Goal: Information Seeking & Learning: Learn about a topic

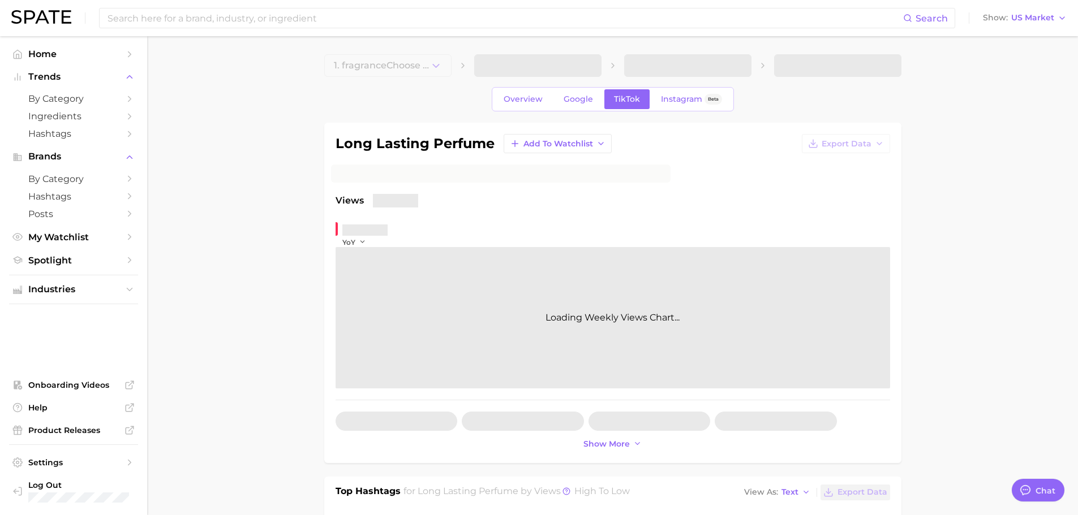
type textarea "x"
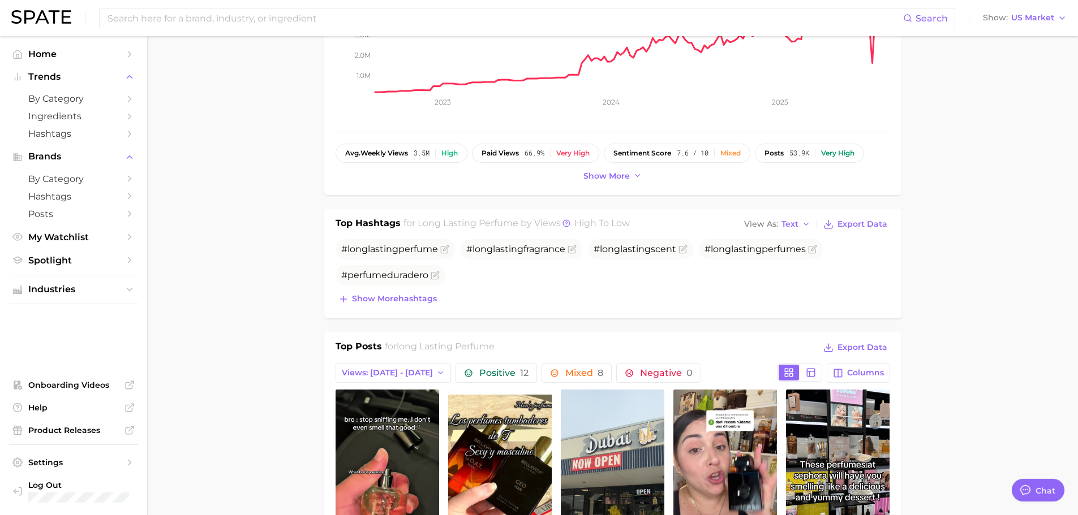
scroll to position [566, 0]
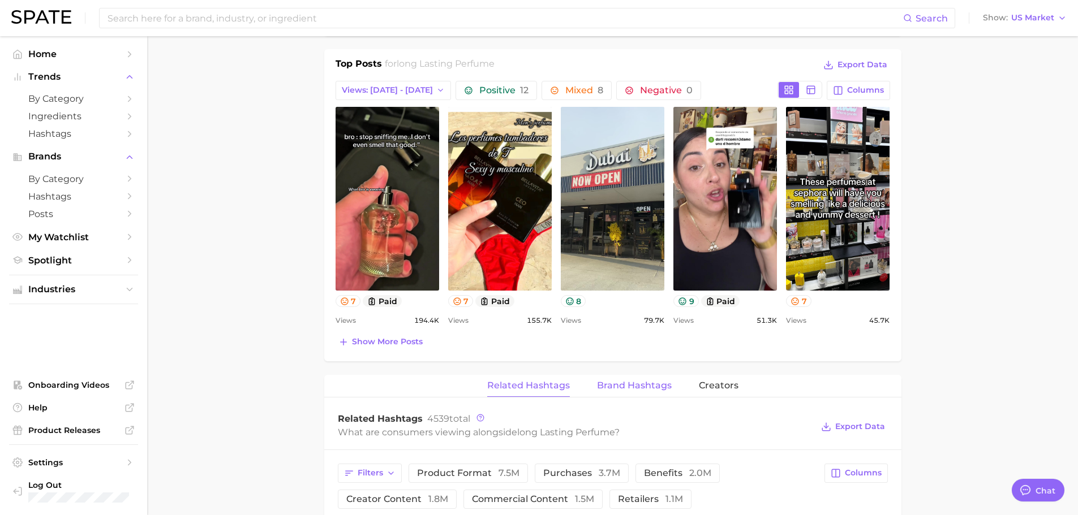
click at [640, 377] on button "Brand Hashtags" at bounding box center [634, 386] width 75 height 22
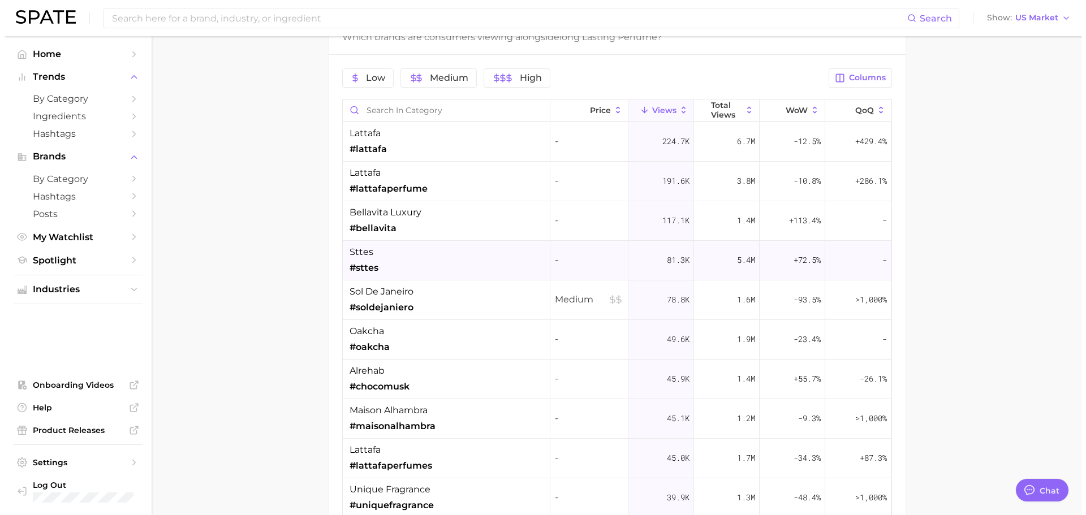
scroll to position [962, 0]
click at [447, 148] on div "lattafa #lattafa" at bounding box center [442, 142] width 208 height 40
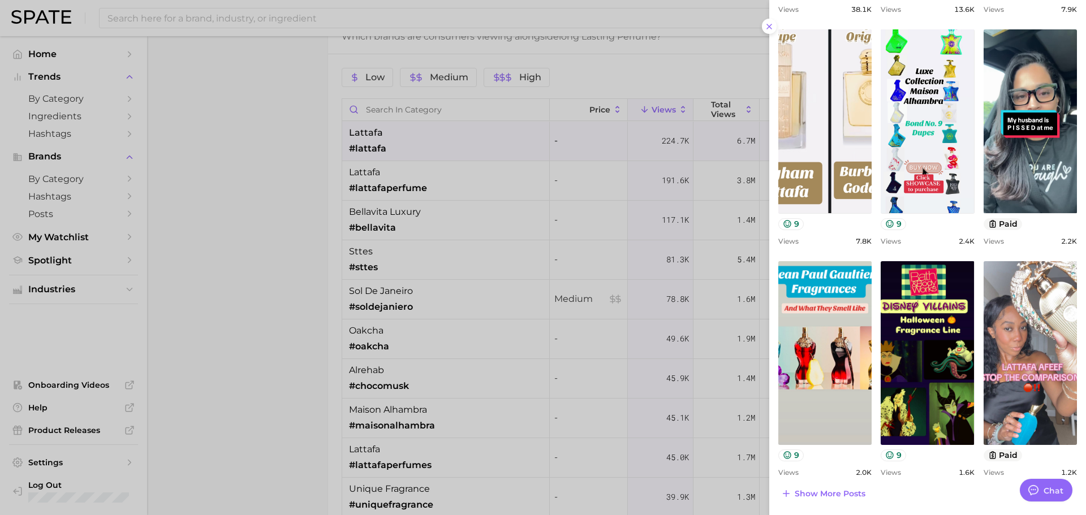
scroll to position [0, 0]
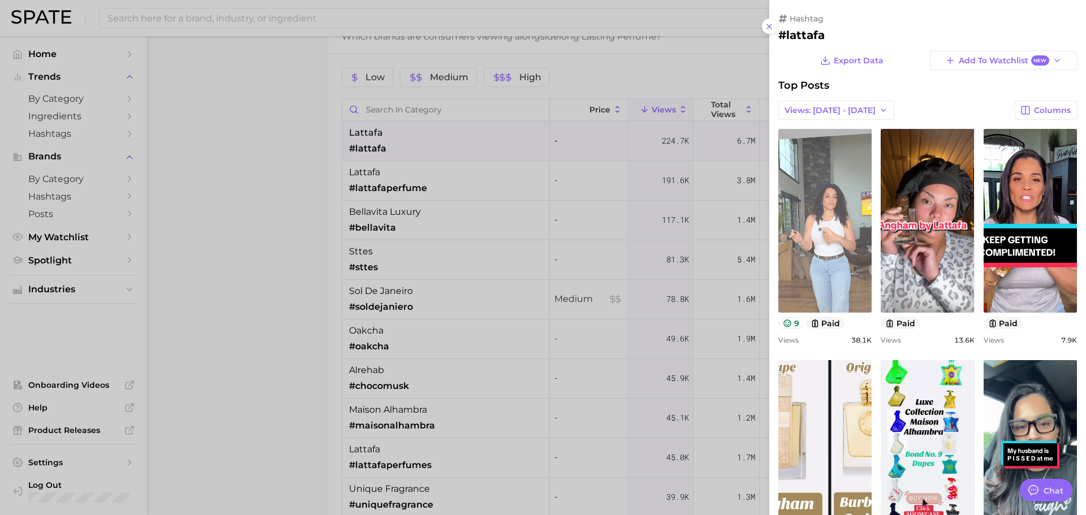
click at [826, 244] on link "view post on TikTok" at bounding box center [824, 221] width 93 height 184
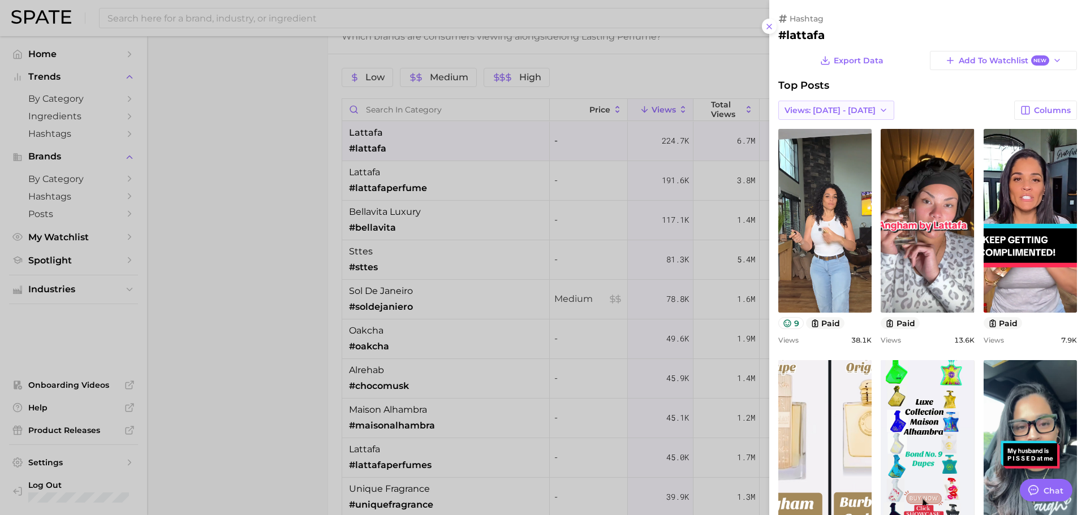
click at [864, 106] on span "Views: [DATE] - [DATE]" at bounding box center [830, 111] width 91 height 10
click at [829, 158] on button "Total Views" at bounding box center [840, 151] width 124 height 20
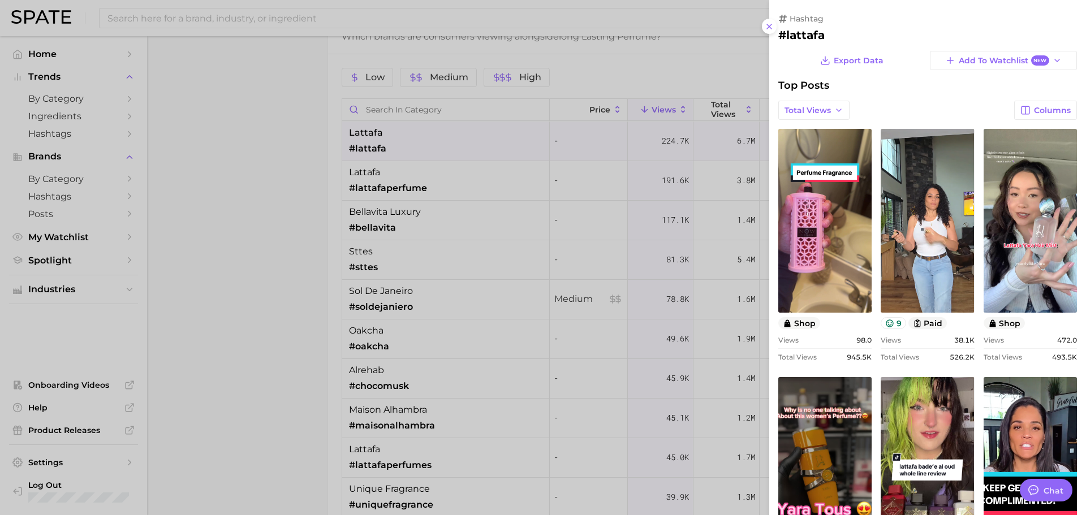
click at [271, 223] on div at bounding box center [543, 257] width 1086 height 515
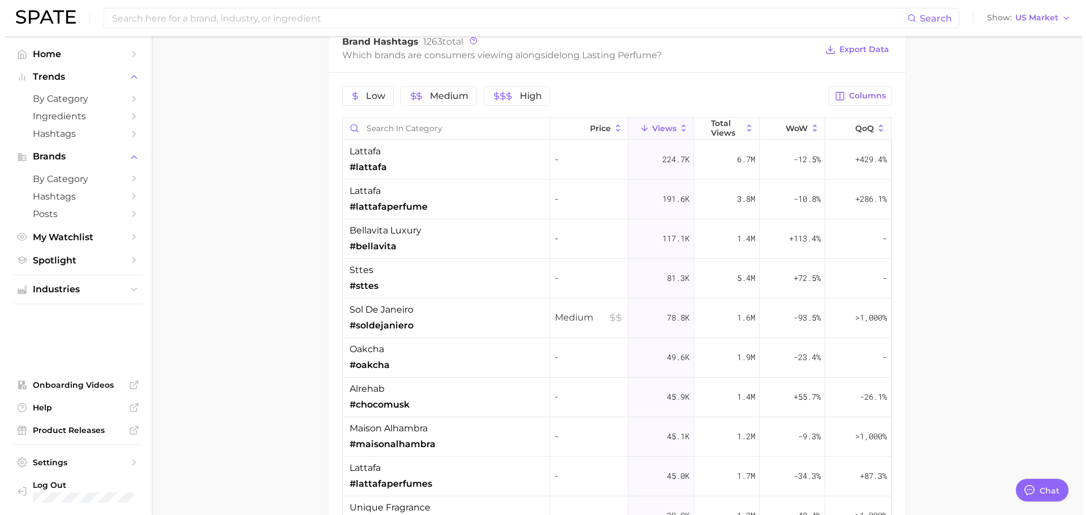
scroll to position [962, 0]
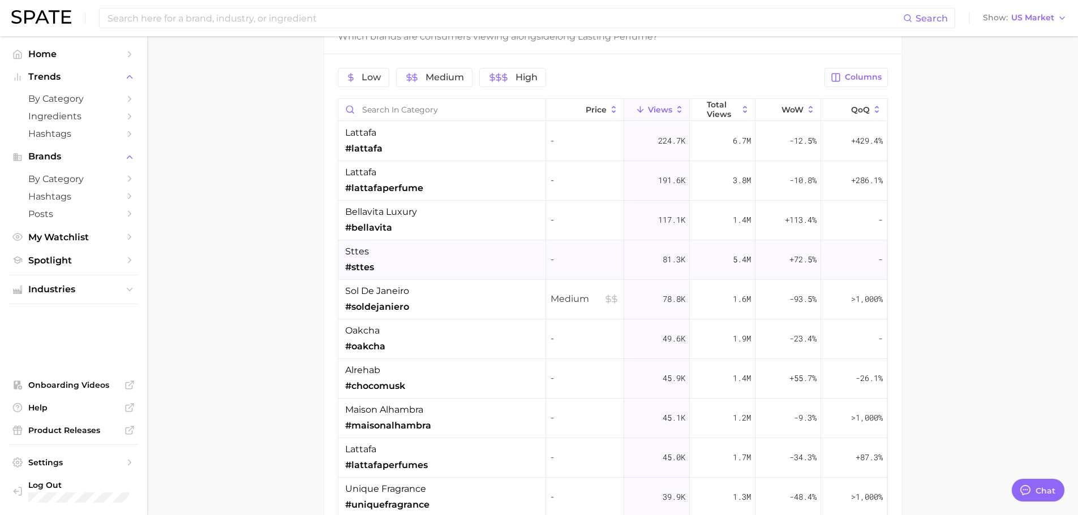
click at [409, 251] on div "sttes #sttes" at bounding box center [442, 260] width 208 height 40
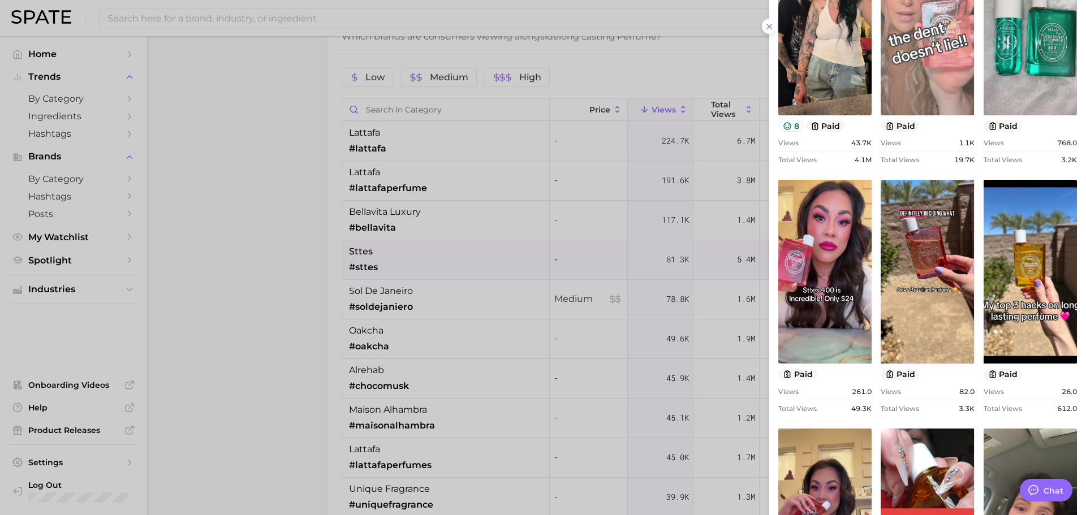
scroll to position [42, 0]
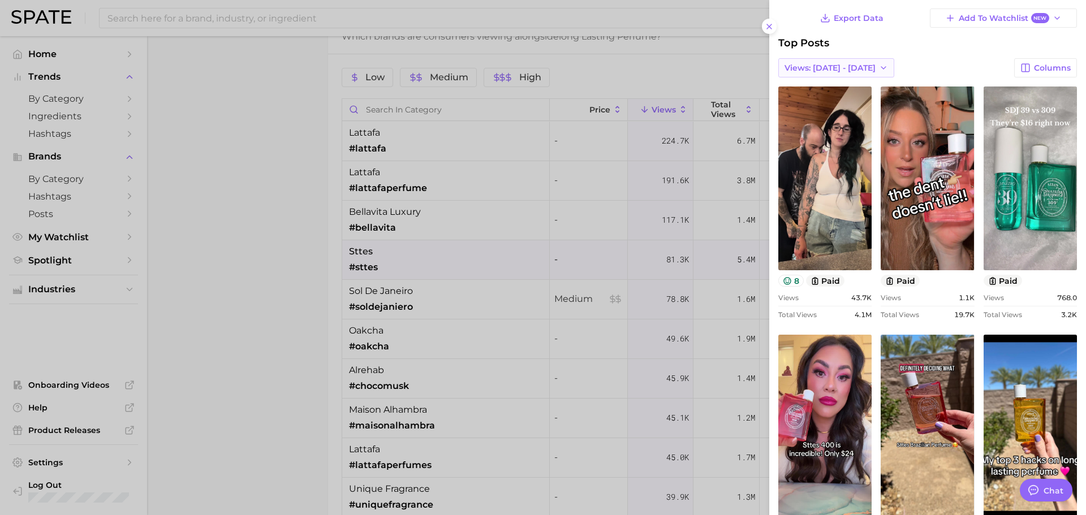
click at [867, 69] on span "Views: [DATE] - [DATE]" at bounding box center [830, 68] width 91 height 10
click at [842, 112] on button "Total Views" at bounding box center [840, 109] width 124 height 20
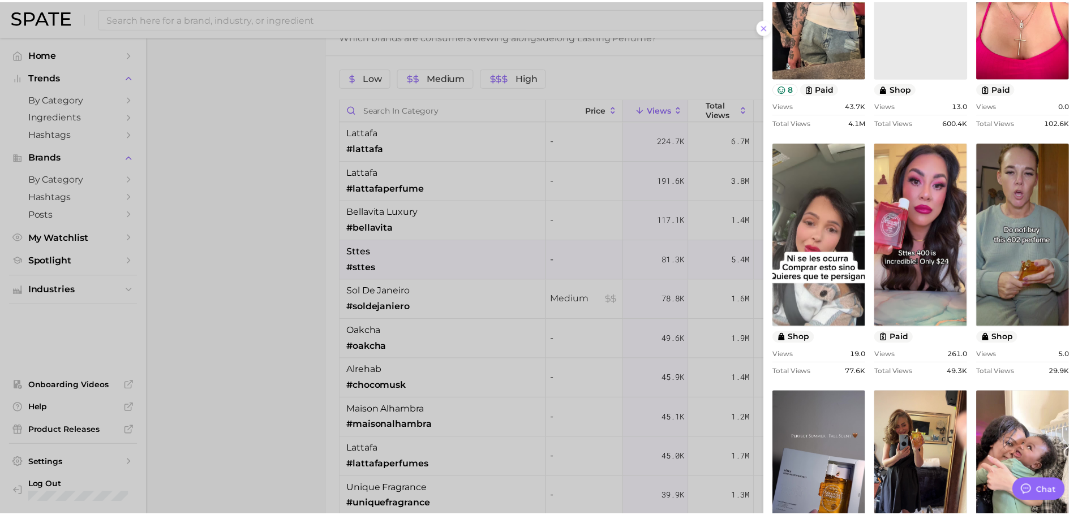
scroll to position [0, 0]
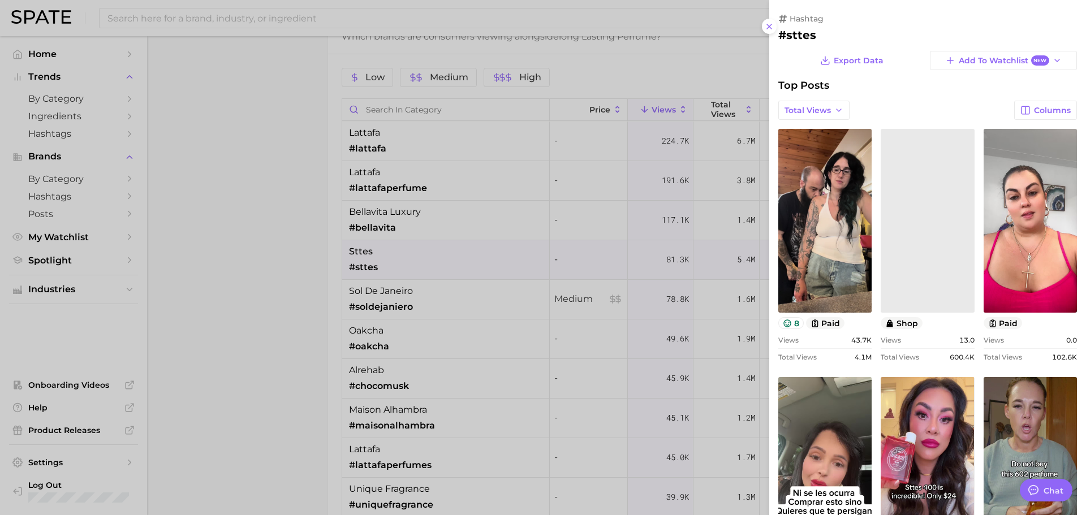
click at [430, 196] on div at bounding box center [543, 257] width 1086 height 515
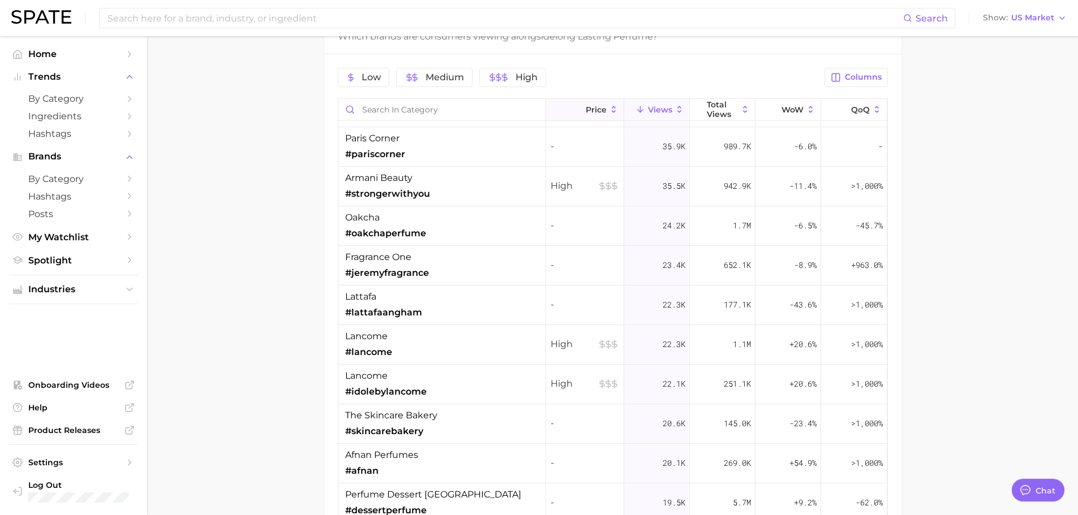
scroll to position [57, 0]
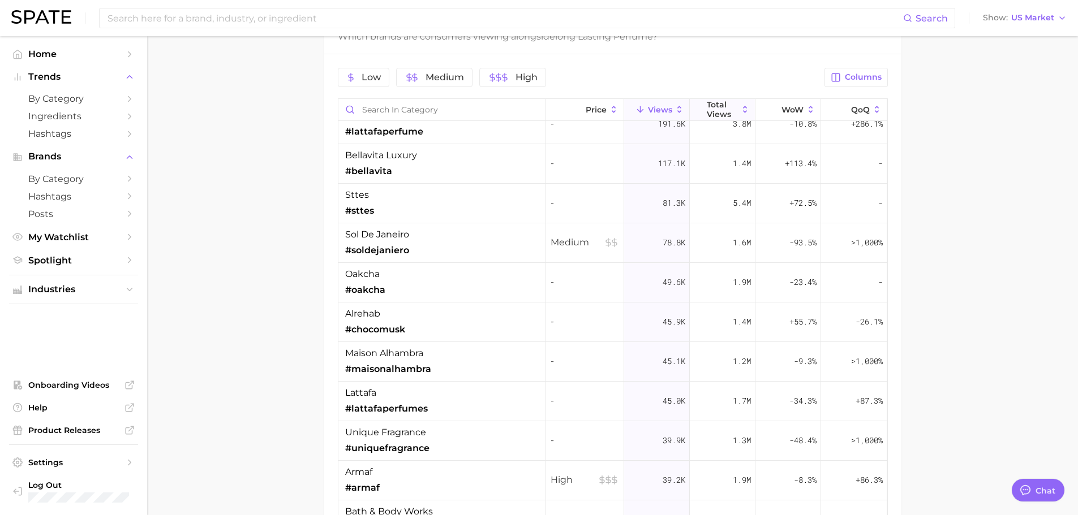
click at [710, 110] on span "Total Views" at bounding box center [721, 109] width 31 height 18
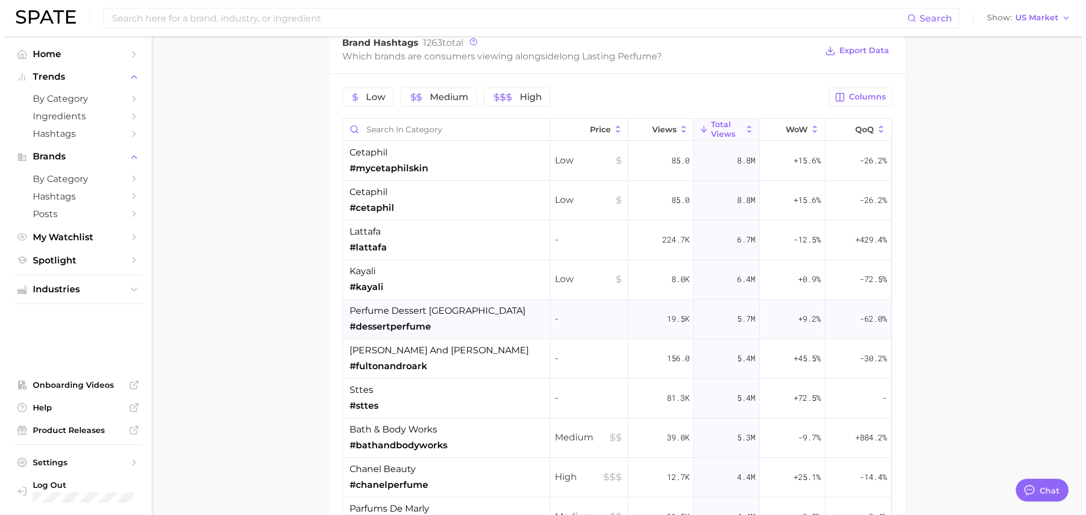
scroll to position [962, 0]
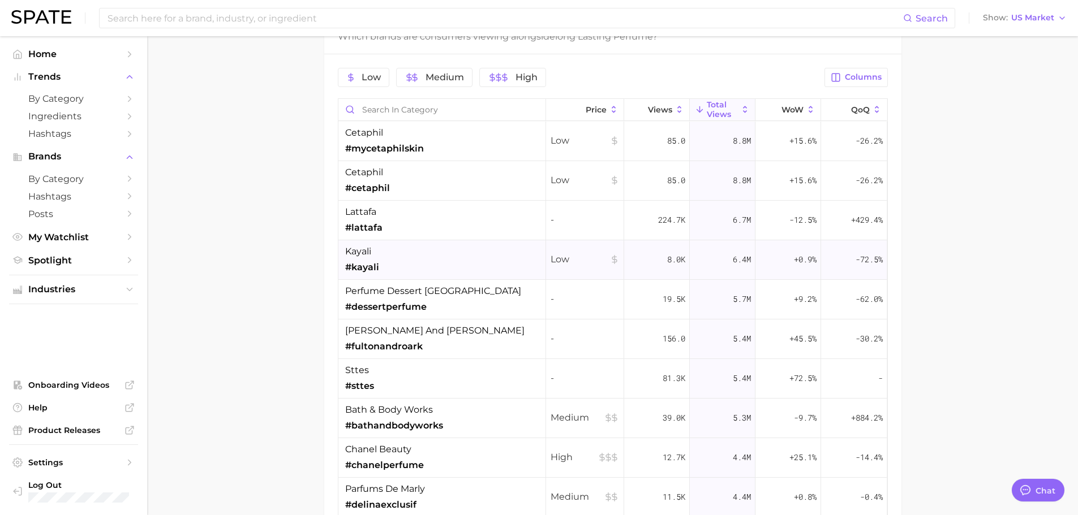
click at [388, 260] on div "kayali #kayali" at bounding box center [442, 260] width 208 height 40
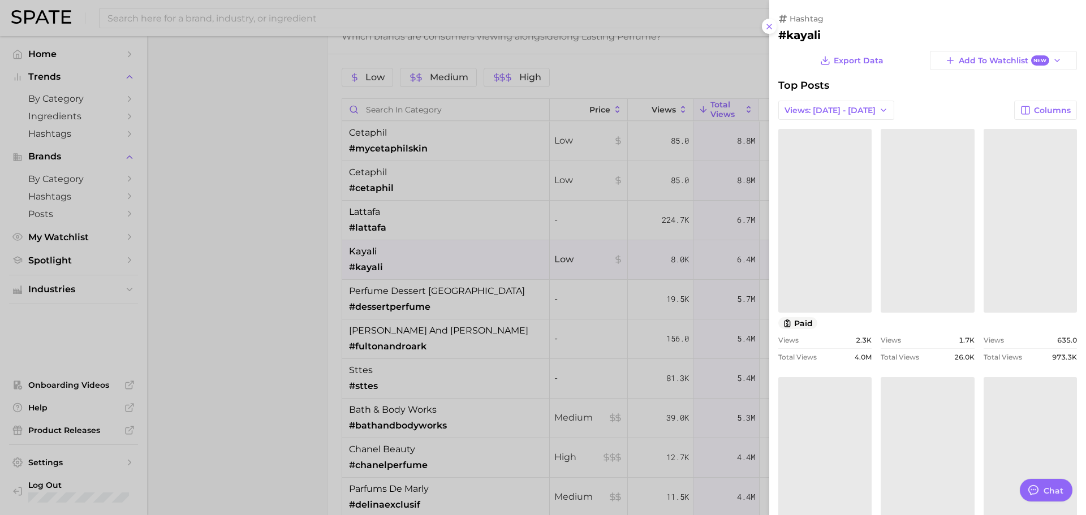
click at [388, 260] on div at bounding box center [543, 257] width 1086 height 515
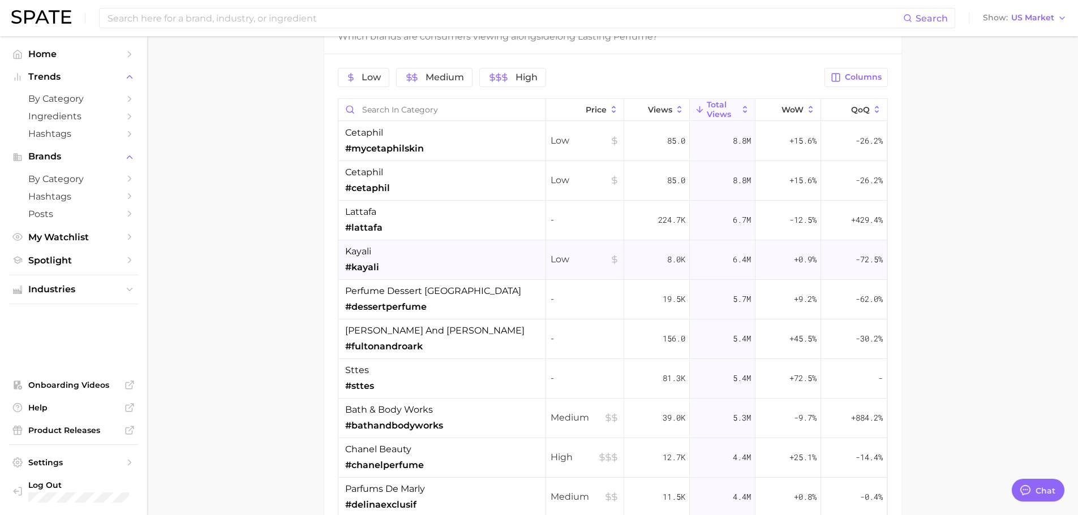
click at [388, 260] on div "kayali #kayali" at bounding box center [442, 260] width 208 height 40
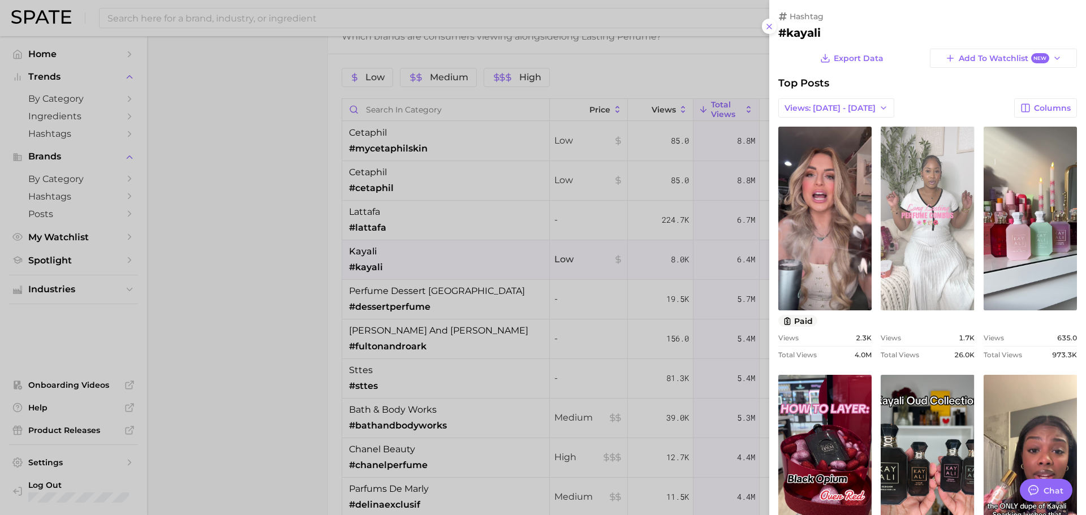
scroll to position [0, 0]
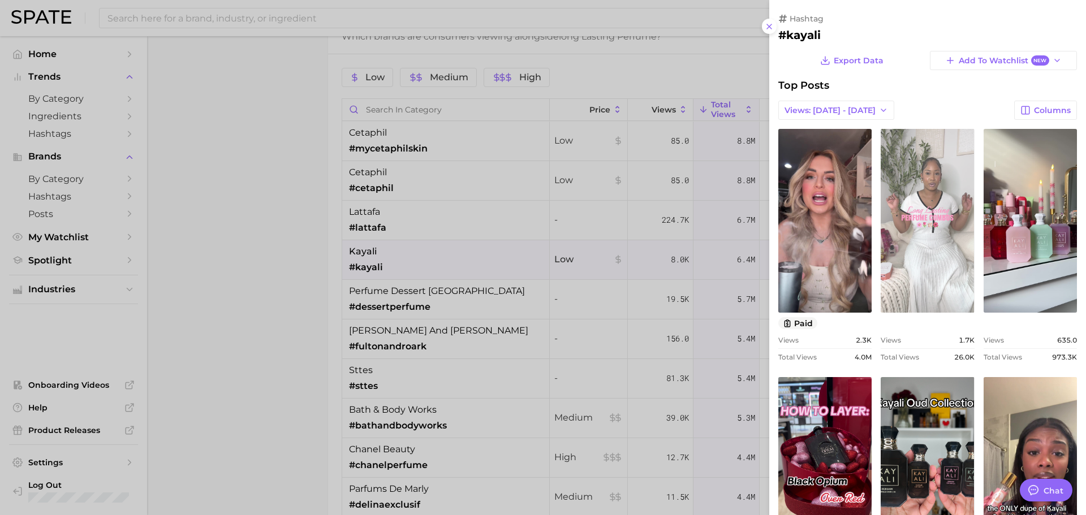
click at [927, 247] on link "view post on TikTok" at bounding box center [927, 221] width 93 height 184
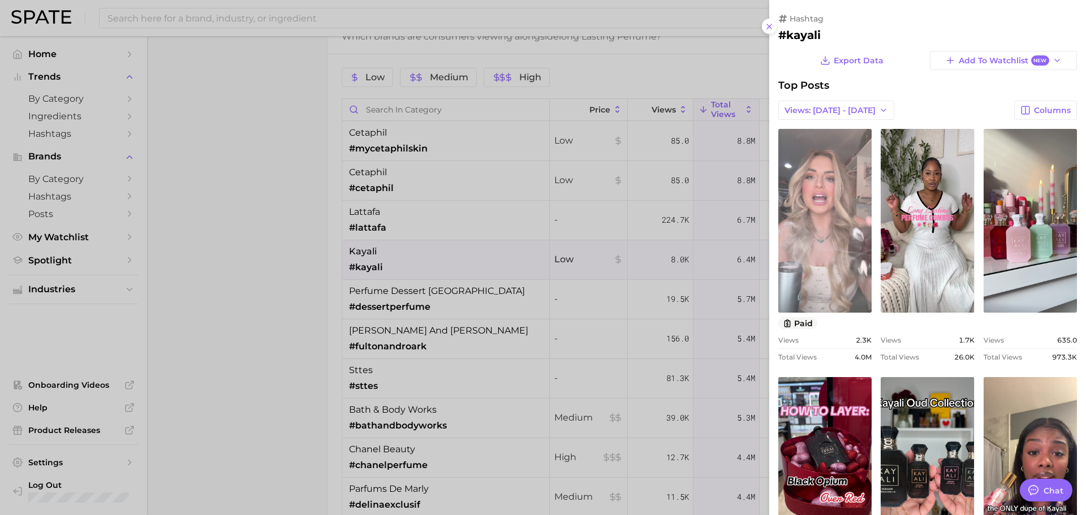
click at [861, 222] on link "view post on TikTok" at bounding box center [824, 221] width 93 height 184
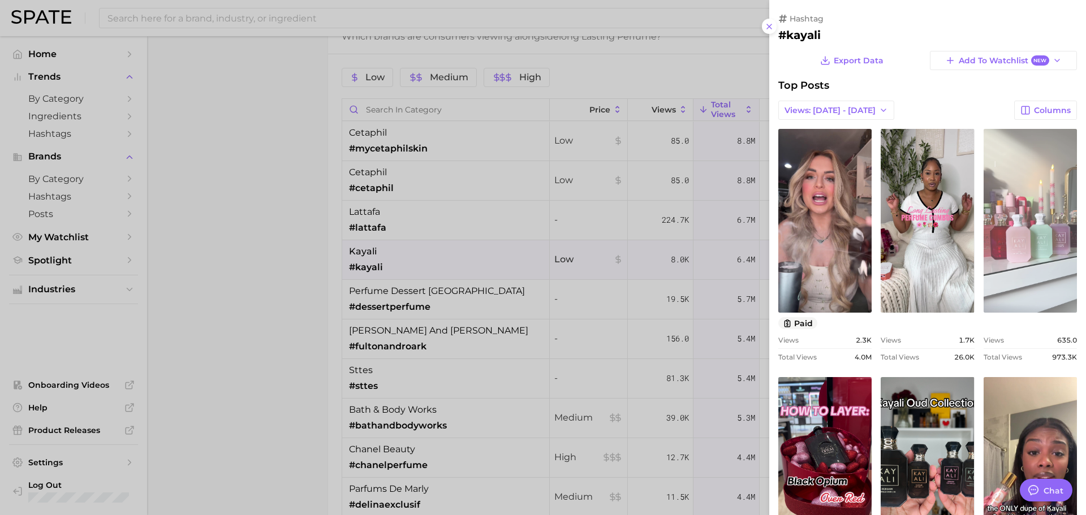
click at [1053, 222] on link "view post on TikTok" at bounding box center [1030, 221] width 93 height 184
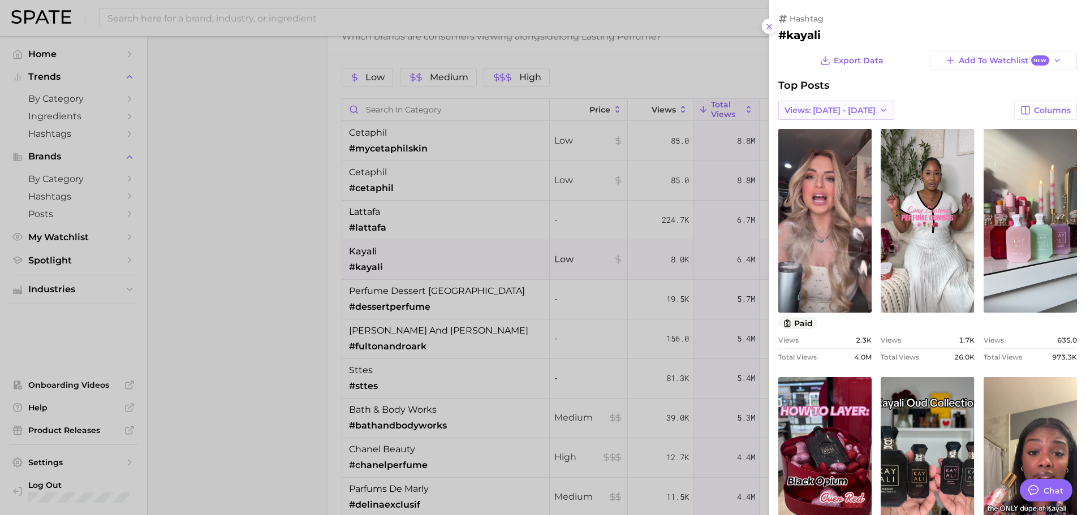
click at [844, 113] on span "Views: [DATE] - [DATE]" at bounding box center [830, 111] width 91 height 10
click at [835, 150] on button "Total Views" at bounding box center [840, 151] width 124 height 20
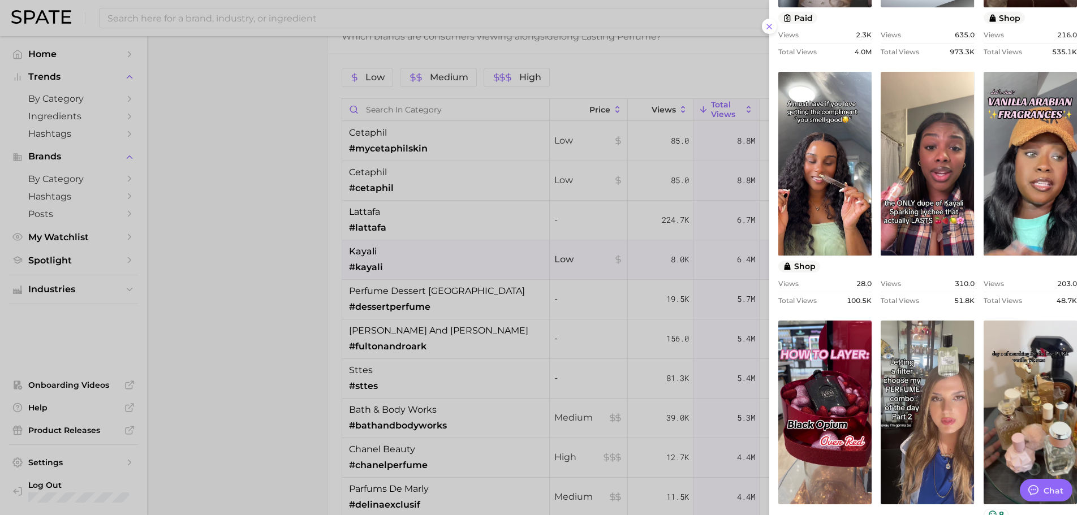
scroll to position [382, 0]
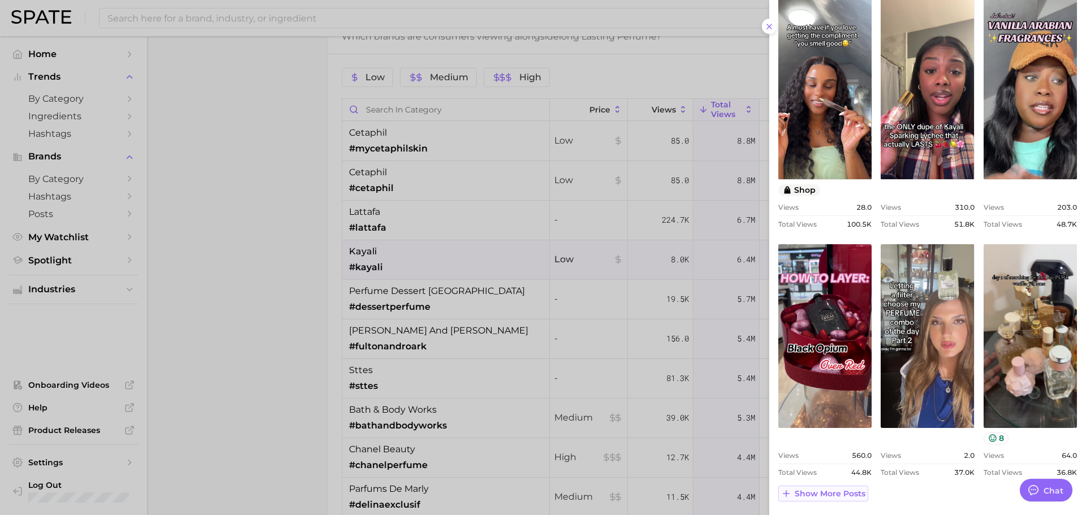
click at [836, 494] on span "Show more posts" at bounding box center [830, 494] width 71 height 10
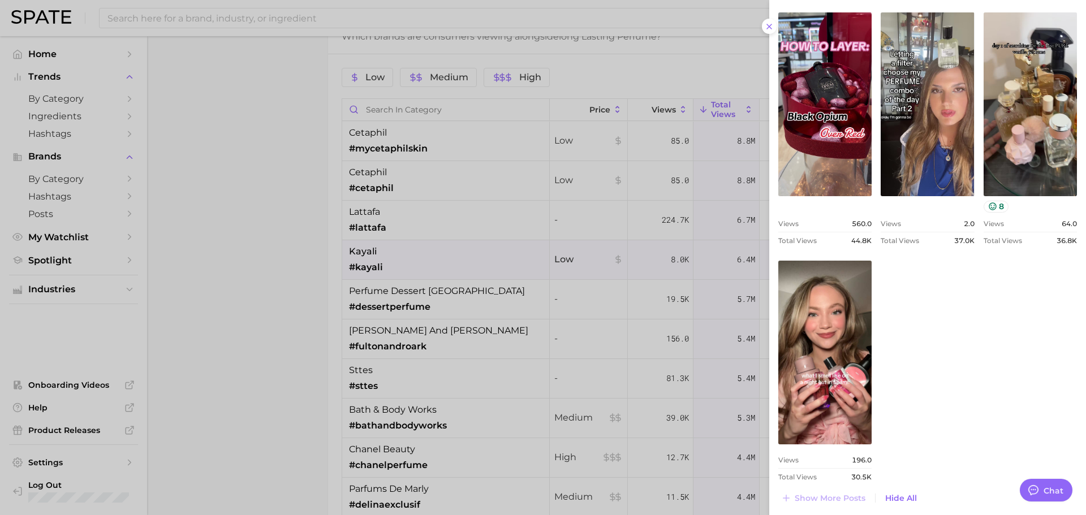
scroll to position [618, 0]
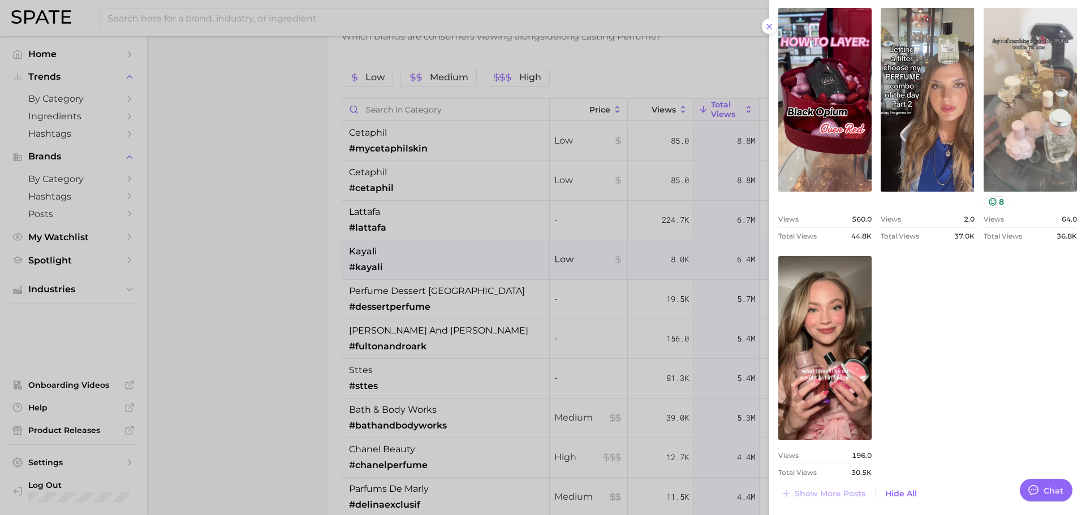
click at [1052, 117] on link "view post on TikTok" at bounding box center [1030, 100] width 93 height 184
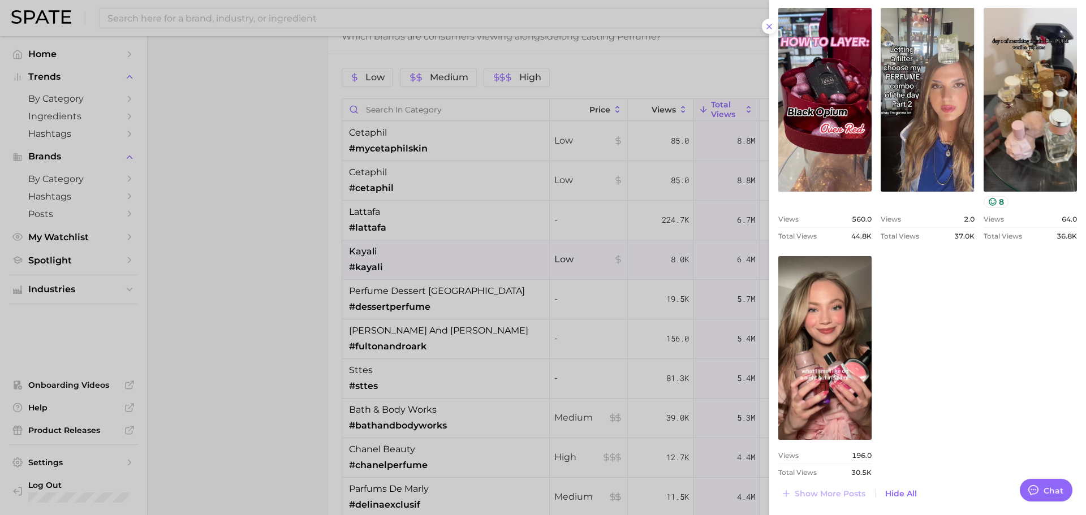
click at [471, 154] on div at bounding box center [543, 257] width 1086 height 515
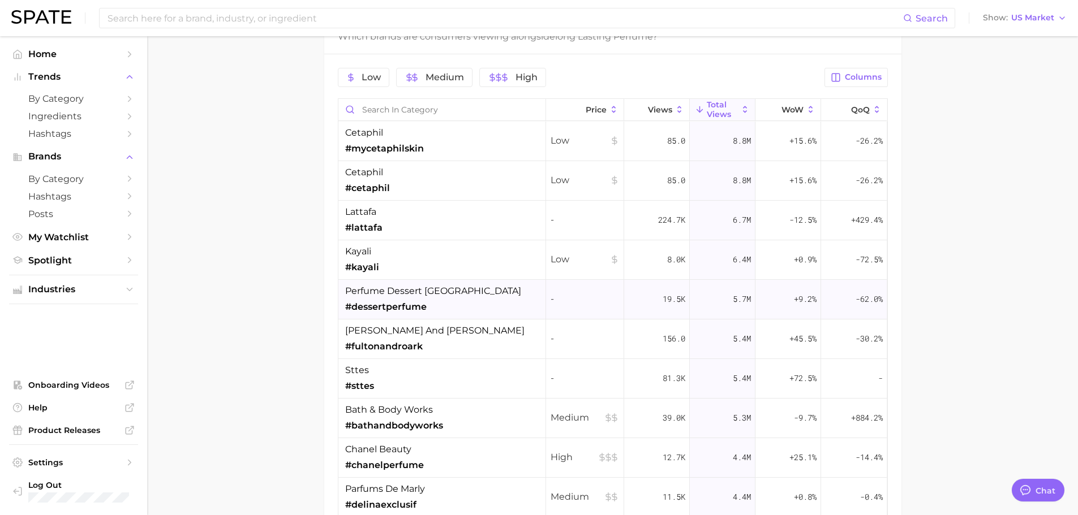
click at [450, 300] on div "perfume dessert london #dessertperfume" at bounding box center [433, 299] width 176 height 29
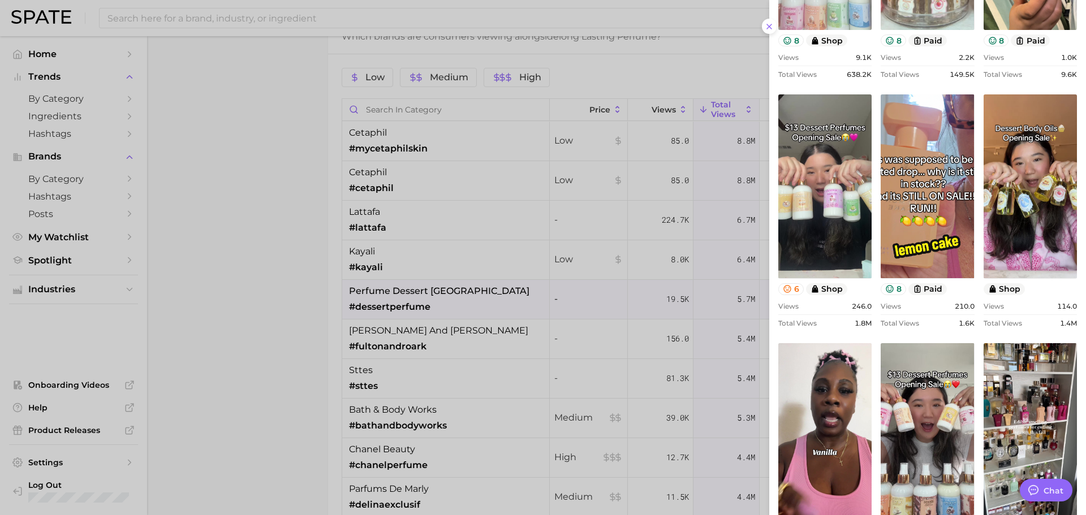
scroll to position [382, 0]
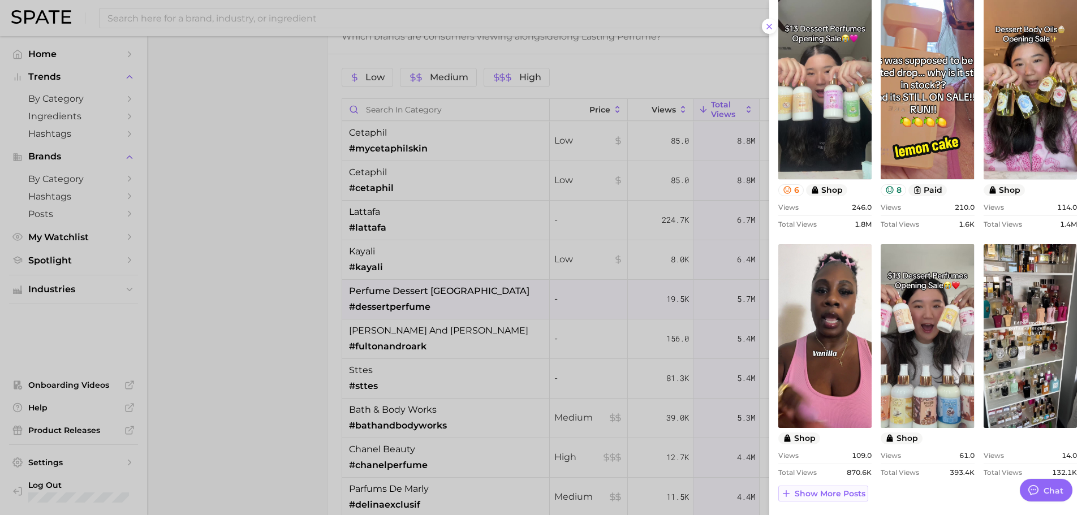
click at [814, 493] on span "Show more posts" at bounding box center [830, 494] width 71 height 10
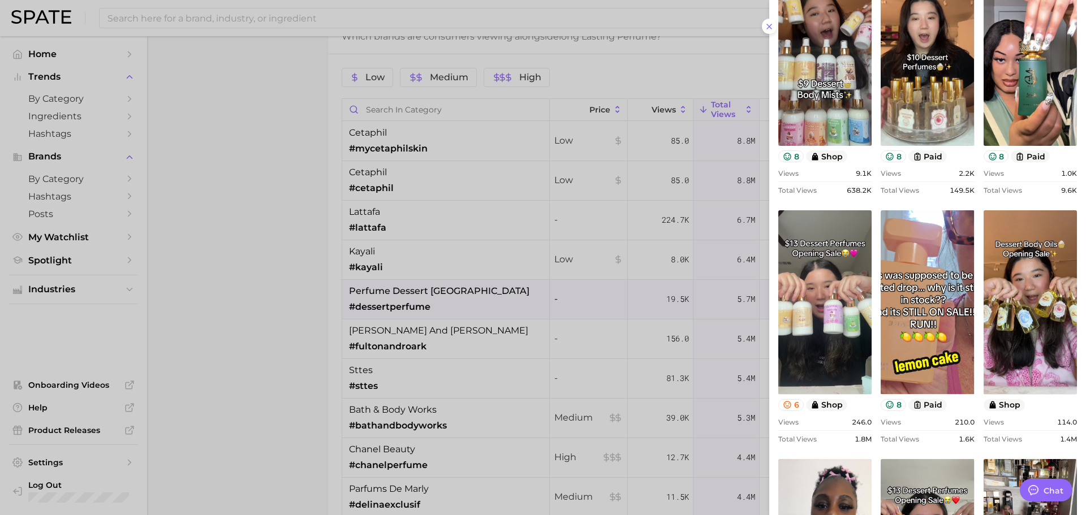
scroll to position [64, 0]
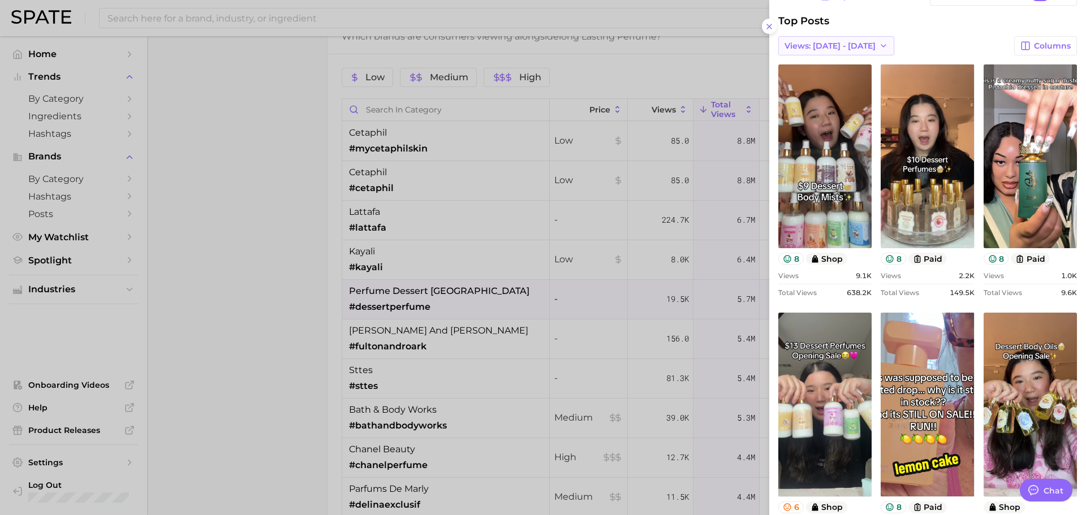
click at [807, 53] on button "Views: [DATE] - [DATE]" at bounding box center [836, 45] width 116 height 19
click at [812, 86] on span "Total Views" at bounding box center [807, 88] width 46 height 10
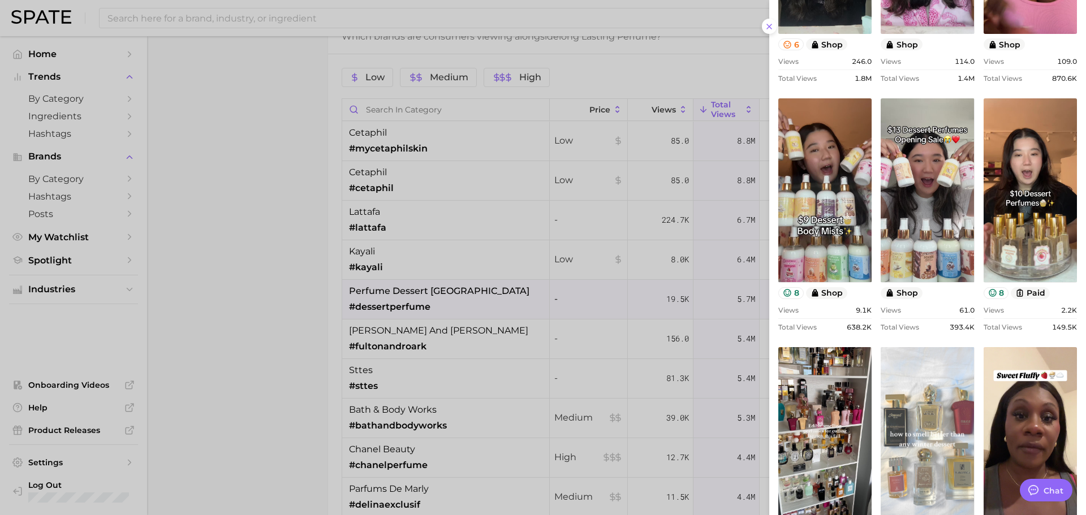
scroll to position [0, 0]
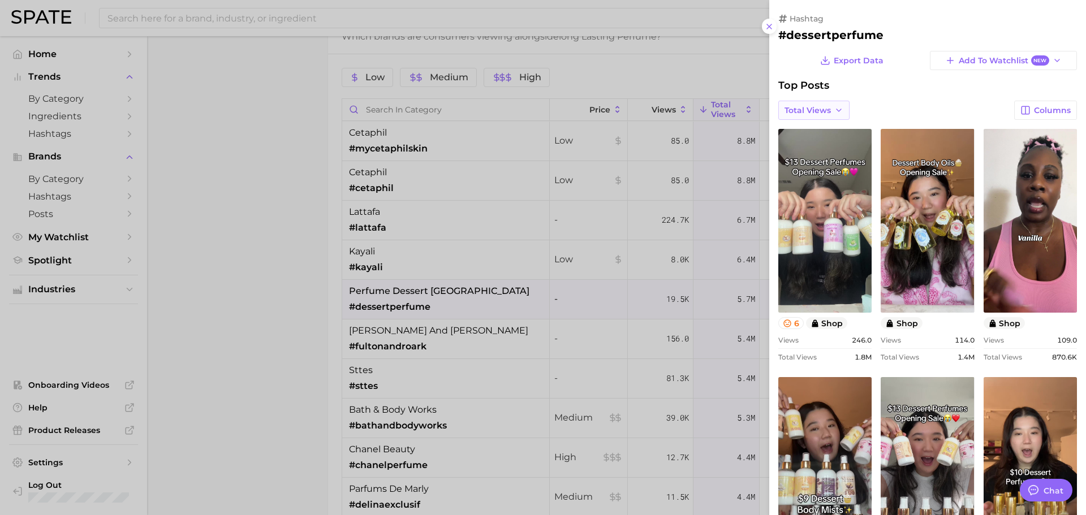
click at [811, 106] on span "Total Views" at bounding box center [808, 111] width 46 height 10
click at [814, 132] on span "Views: [DATE] - [DATE]" at bounding box center [829, 132] width 91 height 10
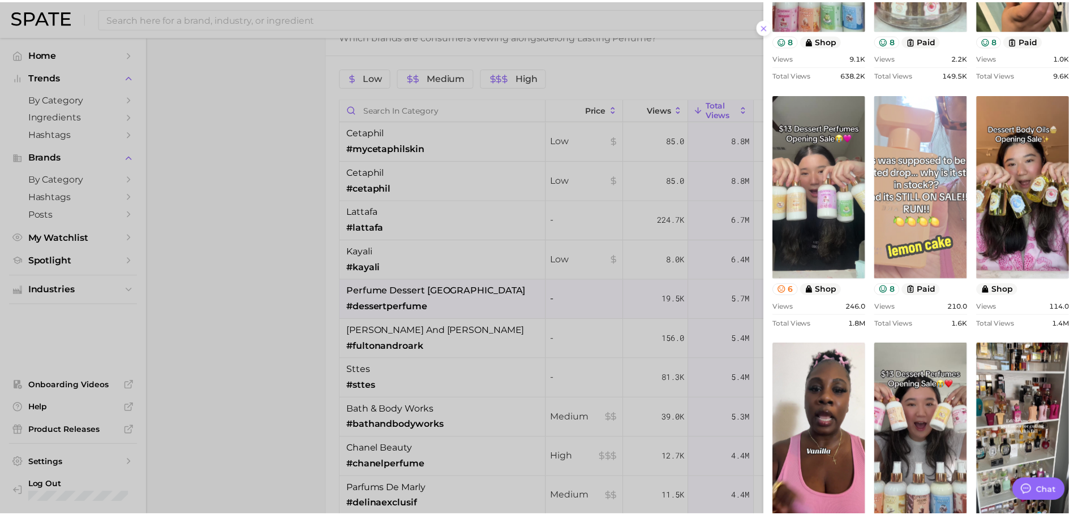
scroll to position [630, 0]
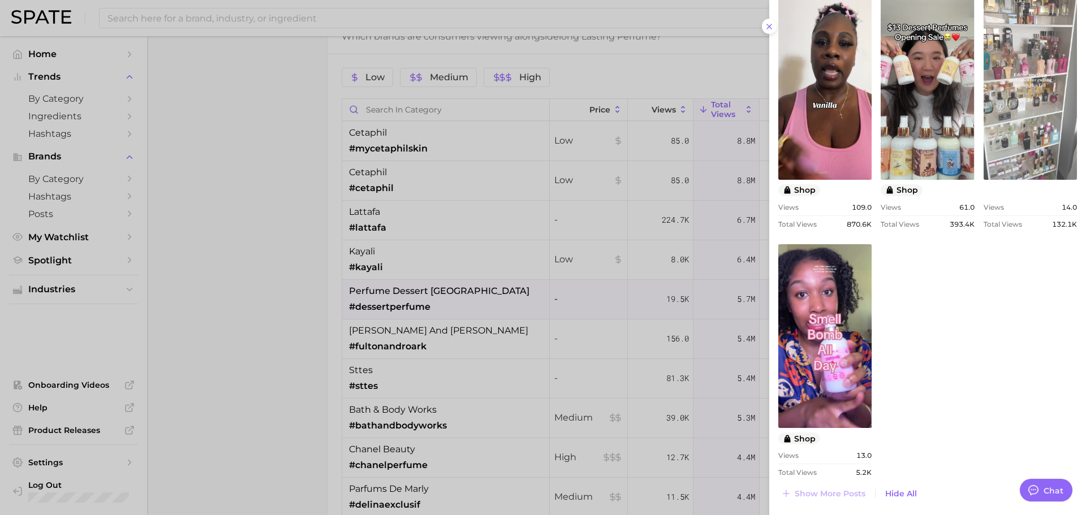
click at [1040, 127] on link "view post on TikTok" at bounding box center [1030, 88] width 93 height 184
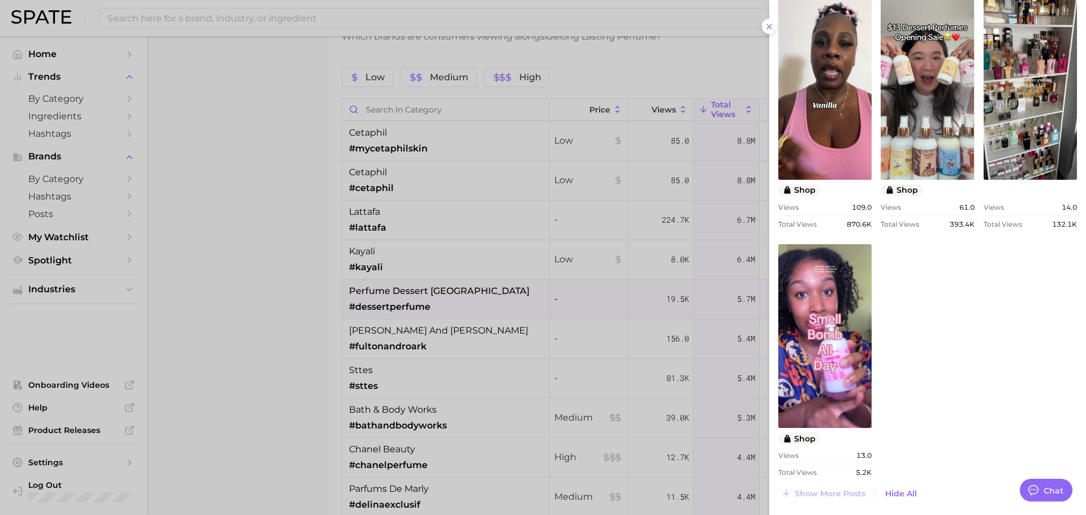
click at [400, 305] on div at bounding box center [543, 257] width 1086 height 515
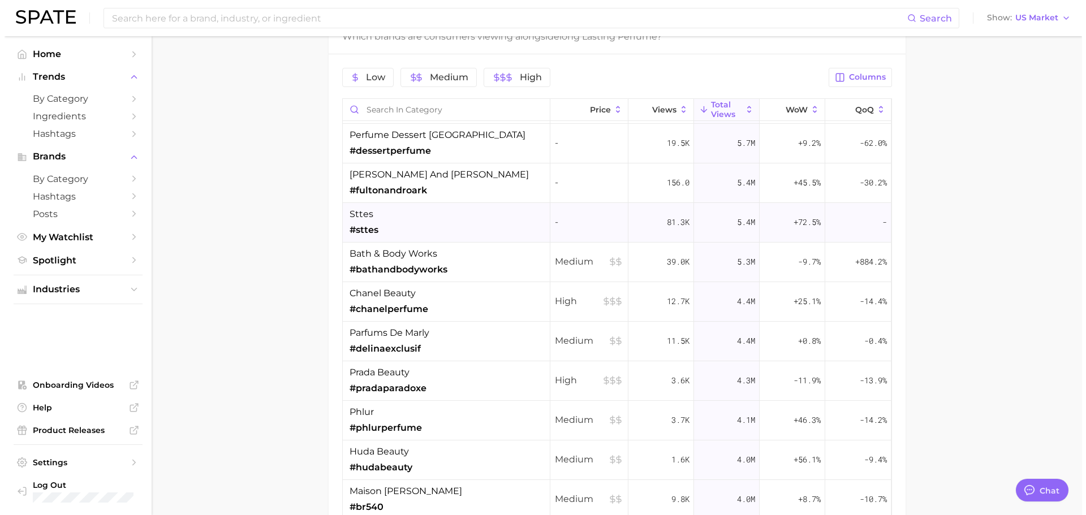
scroll to position [170, 0]
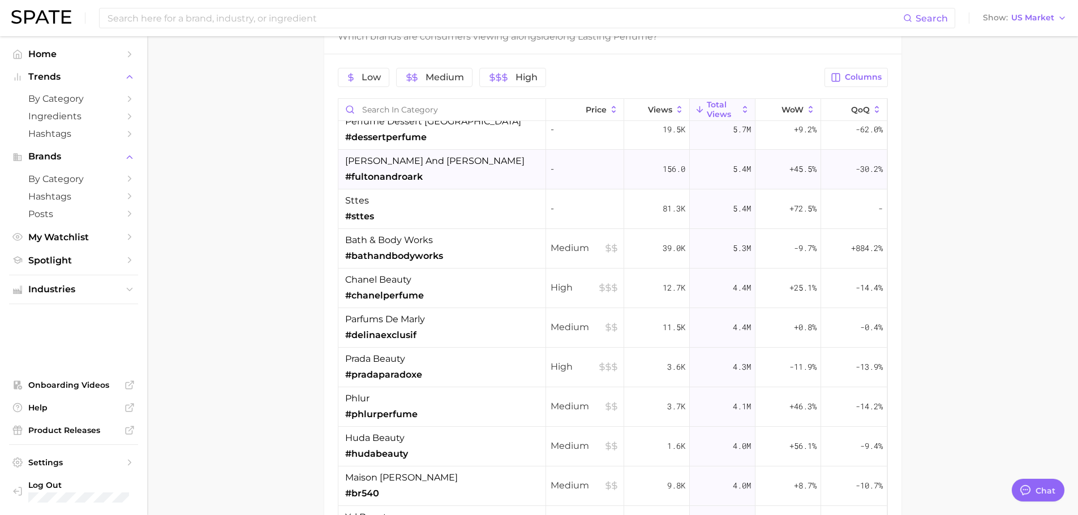
click at [455, 170] on div "[PERSON_NAME] and [PERSON_NAME] #fultonandroark" at bounding box center [442, 170] width 208 height 40
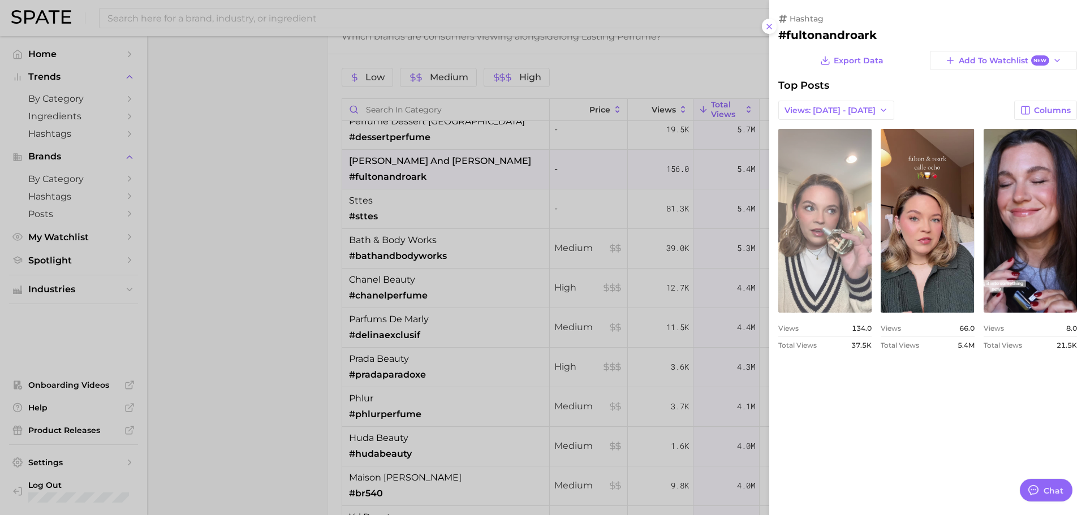
scroll to position [0, 0]
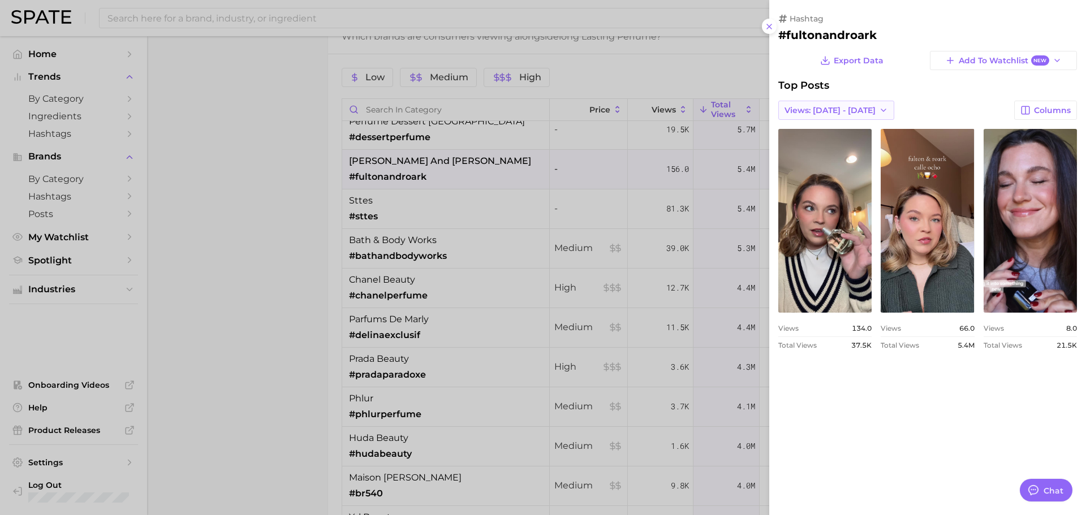
click at [843, 110] on span "Views: [DATE] - [DATE]" at bounding box center [830, 111] width 91 height 10
click at [826, 151] on span "Total Views" at bounding box center [807, 152] width 46 height 10
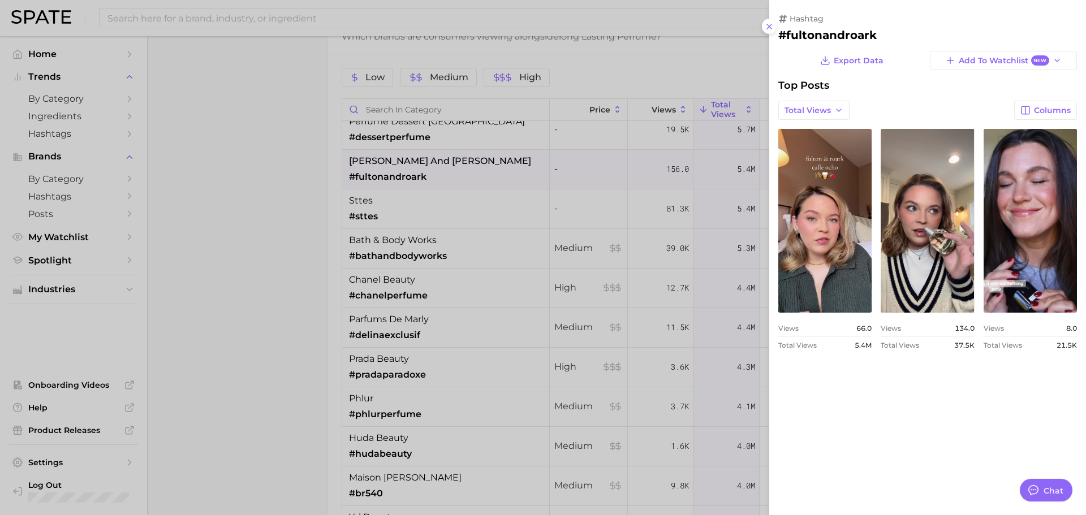
click at [669, 204] on div at bounding box center [543, 257] width 1086 height 515
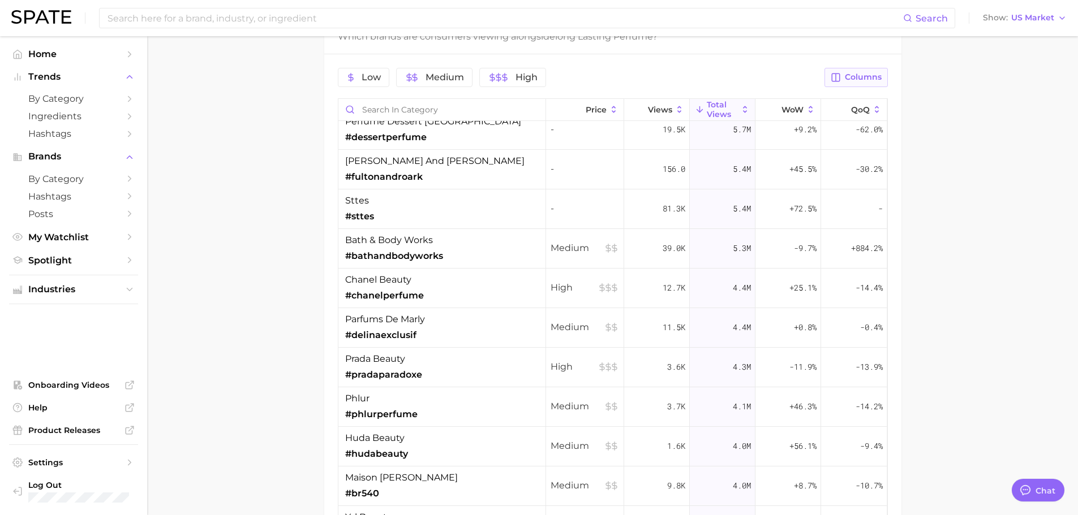
click at [870, 81] on span "Columns" at bounding box center [862, 77] width 37 height 10
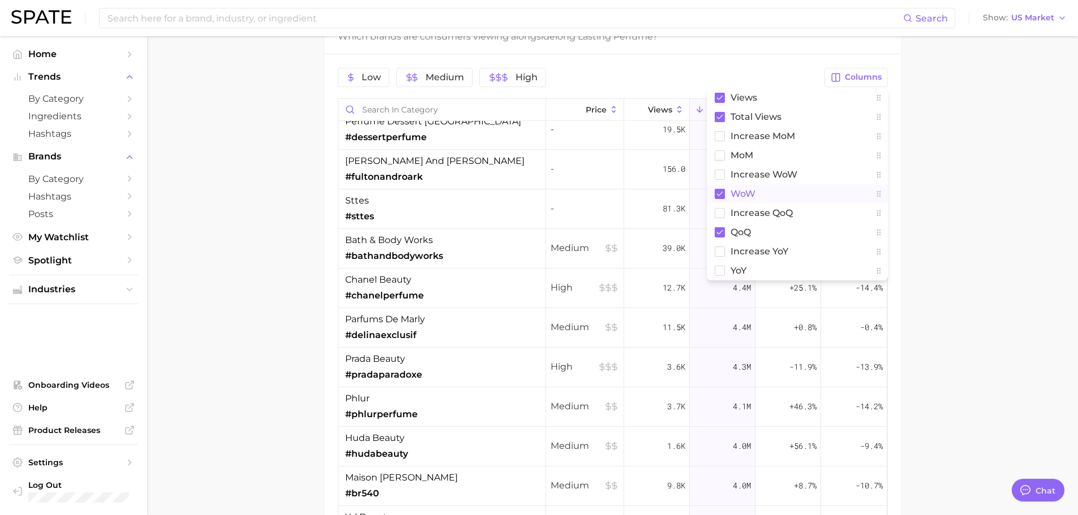
click at [770, 191] on button "WoW" at bounding box center [796, 193] width 181 height 19
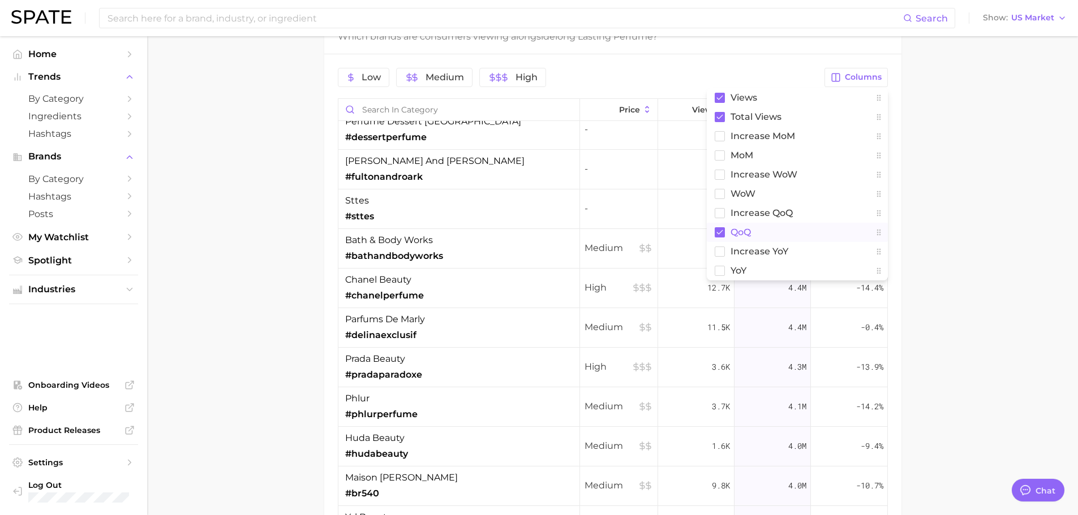
click at [762, 232] on button "QoQ" at bounding box center [796, 232] width 181 height 19
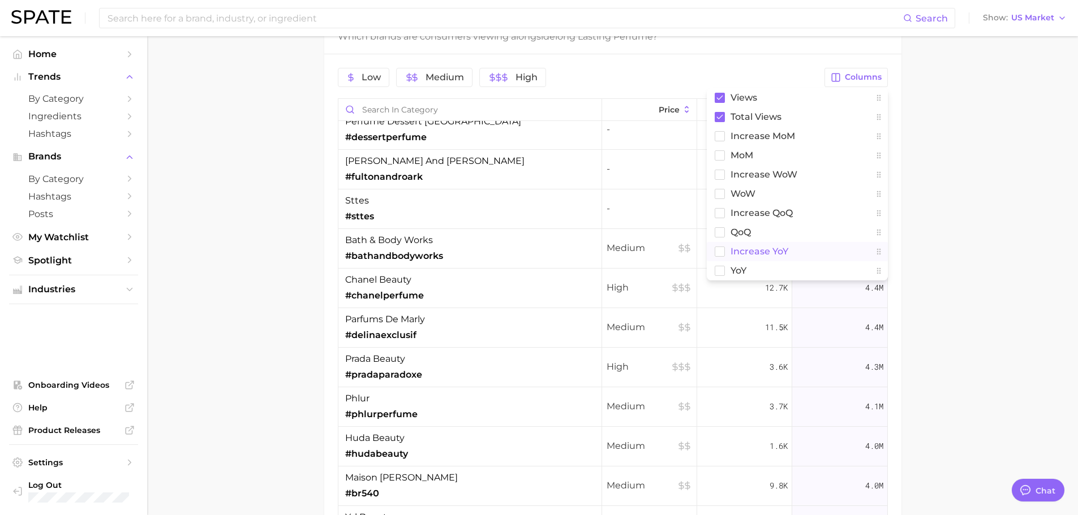
click at [756, 250] on span "increase YoY" at bounding box center [759, 252] width 58 height 10
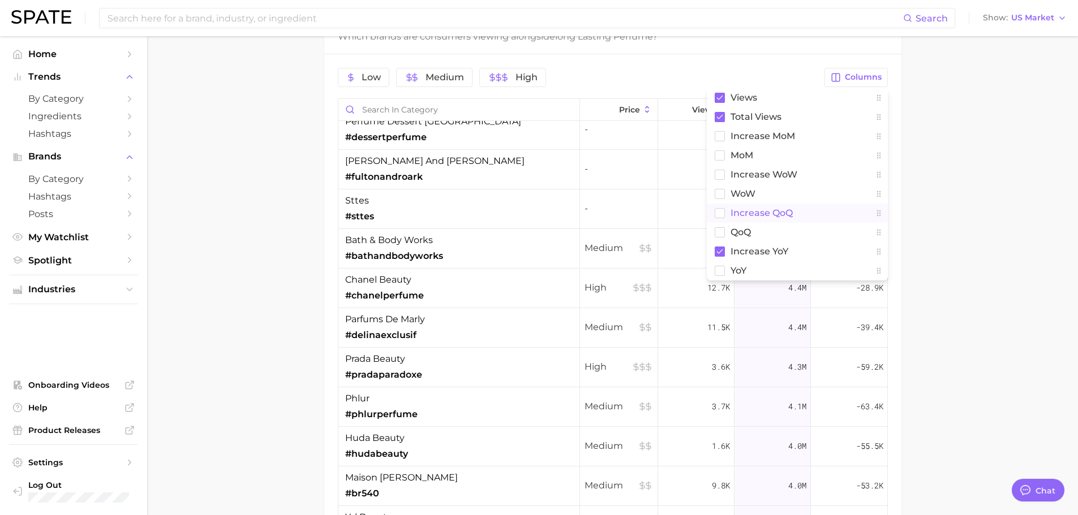
click at [751, 214] on span "increase QoQ" at bounding box center [761, 213] width 62 height 10
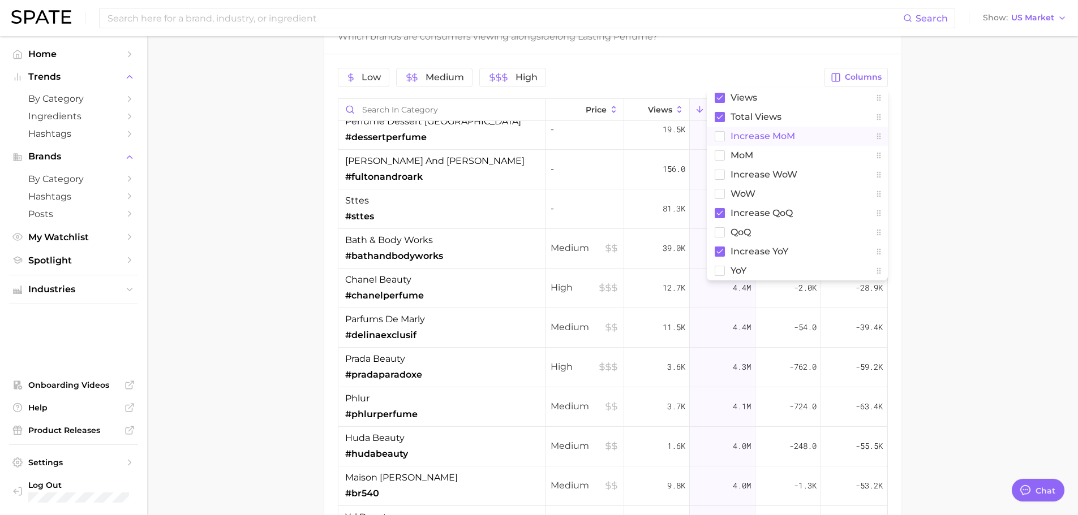
click at [730, 131] on span "increase MoM" at bounding box center [762, 136] width 64 height 10
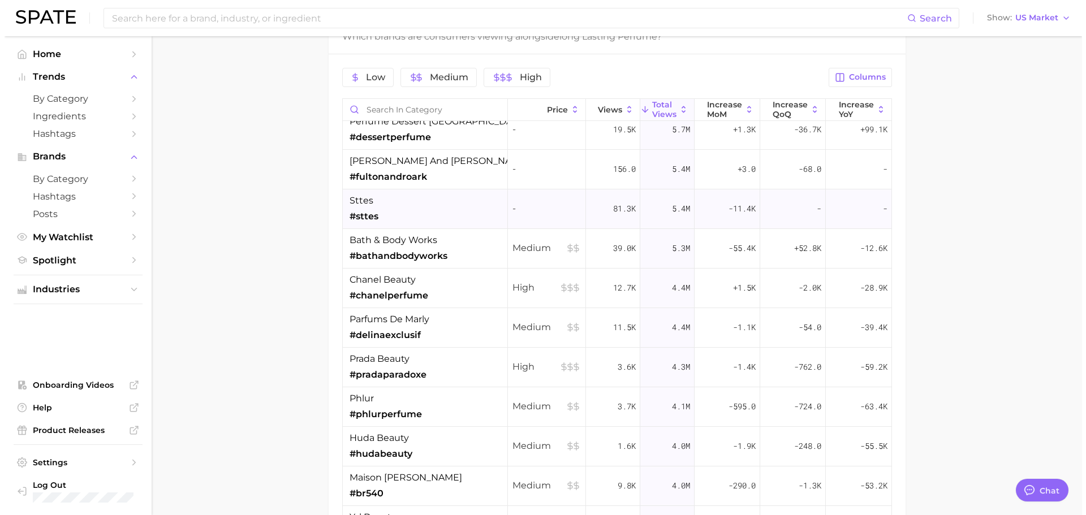
scroll to position [226, 0]
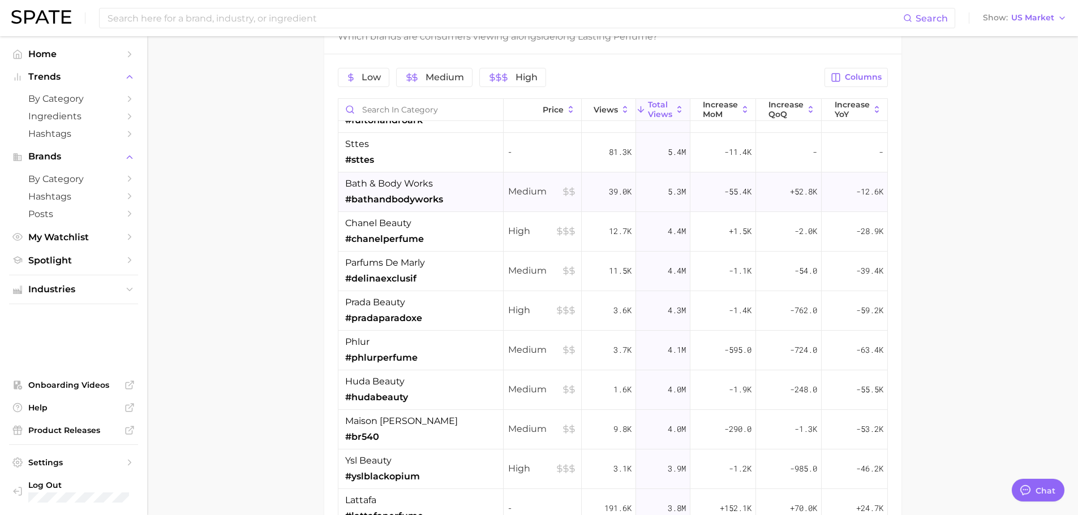
click at [467, 189] on div "bath & body works #bathandbodyworks" at bounding box center [420, 193] width 165 height 40
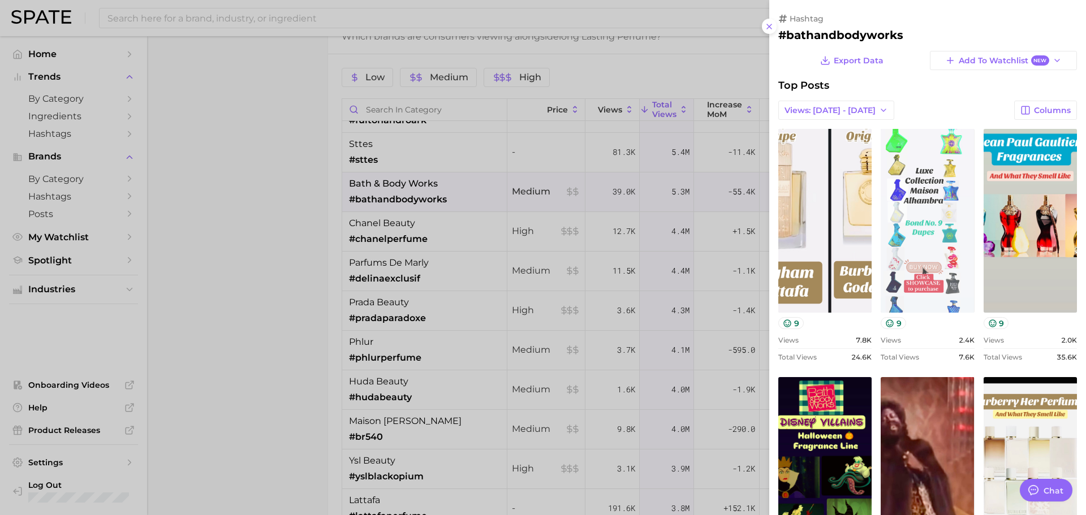
scroll to position [382, 0]
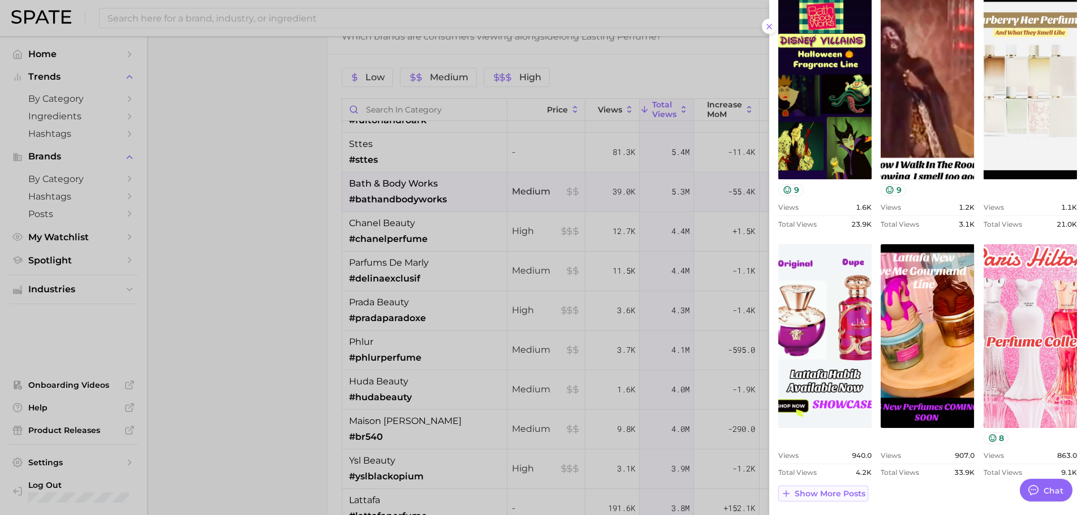
click at [852, 490] on span "Show more posts" at bounding box center [830, 494] width 71 height 10
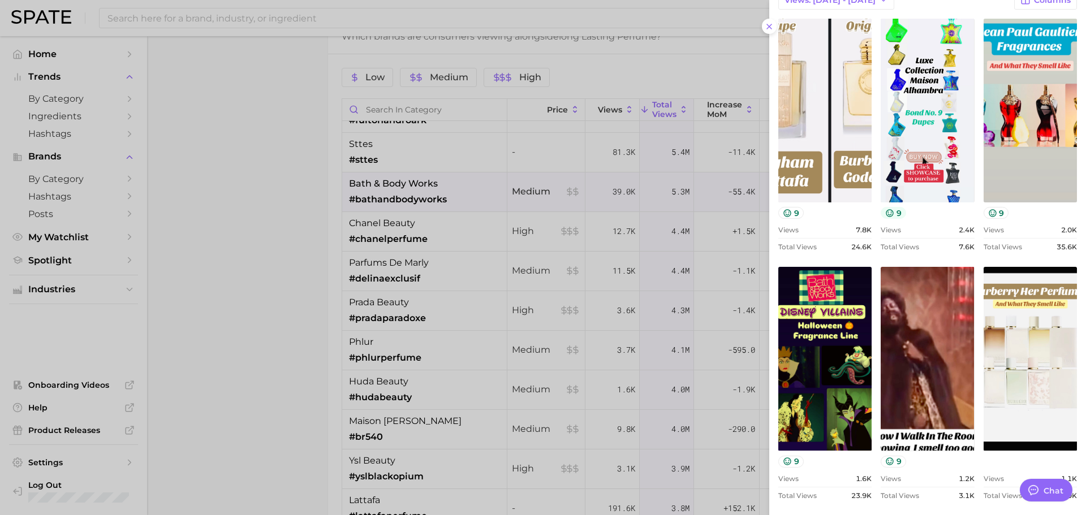
scroll to position [0, 0]
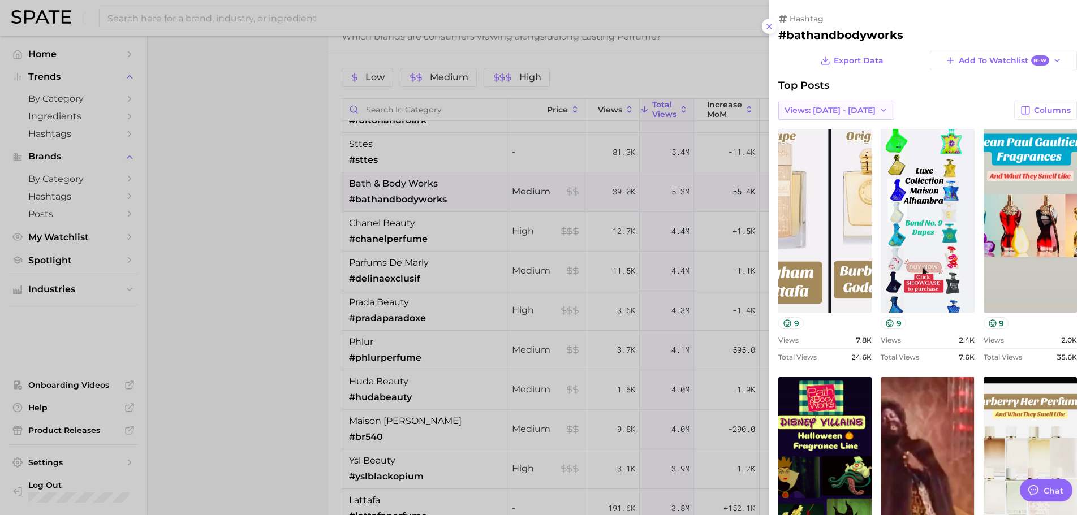
drag, startPoint x: 855, startPoint y: 111, endPoint x: 847, endPoint y: 118, distance: 10.8
click at [854, 111] on span "Views: [DATE] - [DATE]" at bounding box center [830, 111] width 91 height 10
click at [834, 146] on button "Total Views" at bounding box center [840, 151] width 124 height 20
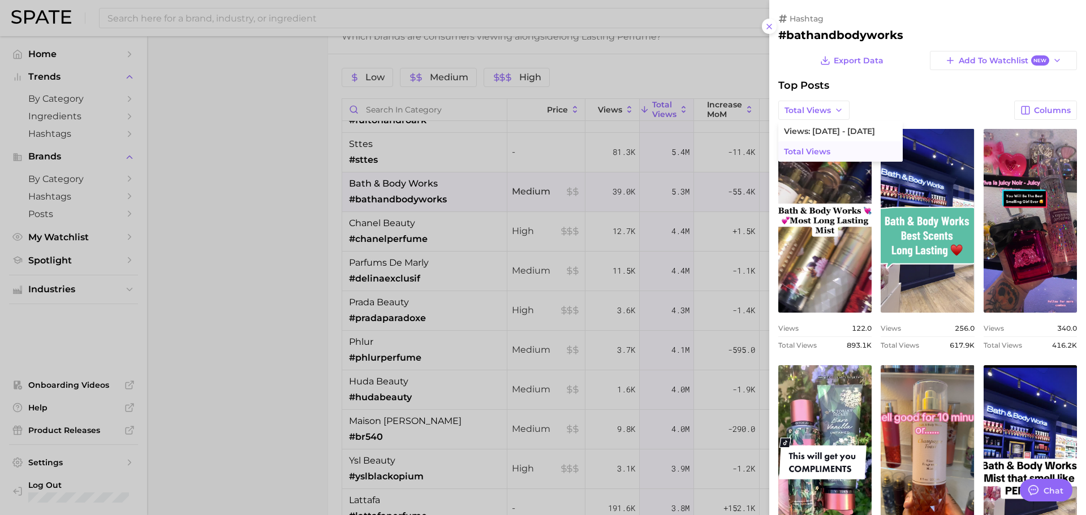
click at [778, 101] on button "Total Views" at bounding box center [813, 110] width 71 height 19
drag, startPoint x: 371, startPoint y: 220, endPoint x: 385, endPoint y: 228, distance: 16.2
click at [371, 220] on div at bounding box center [543, 257] width 1086 height 515
click at [465, 238] on div at bounding box center [543, 257] width 1086 height 515
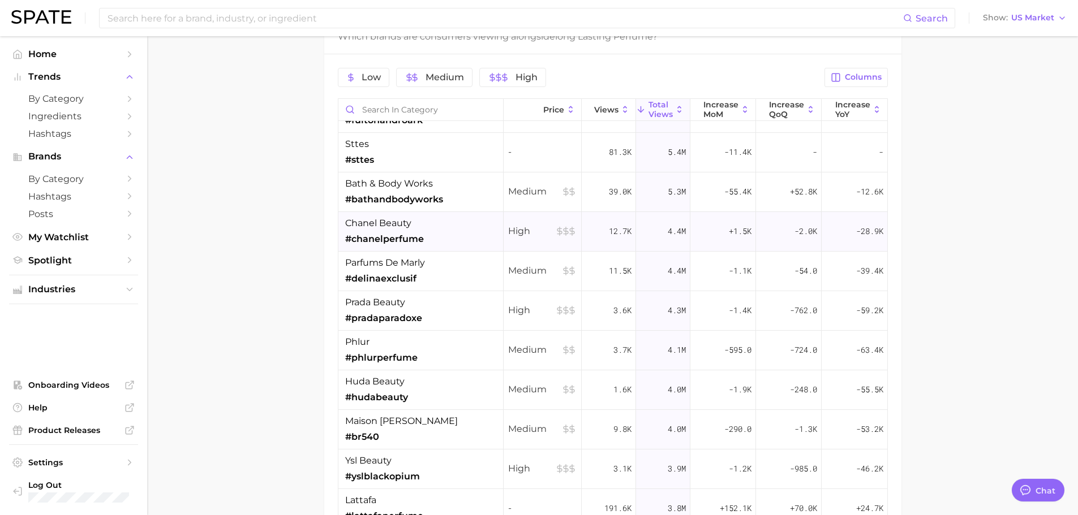
click at [473, 234] on div "chanel beauty #chanelperfume" at bounding box center [420, 232] width 165 height 40
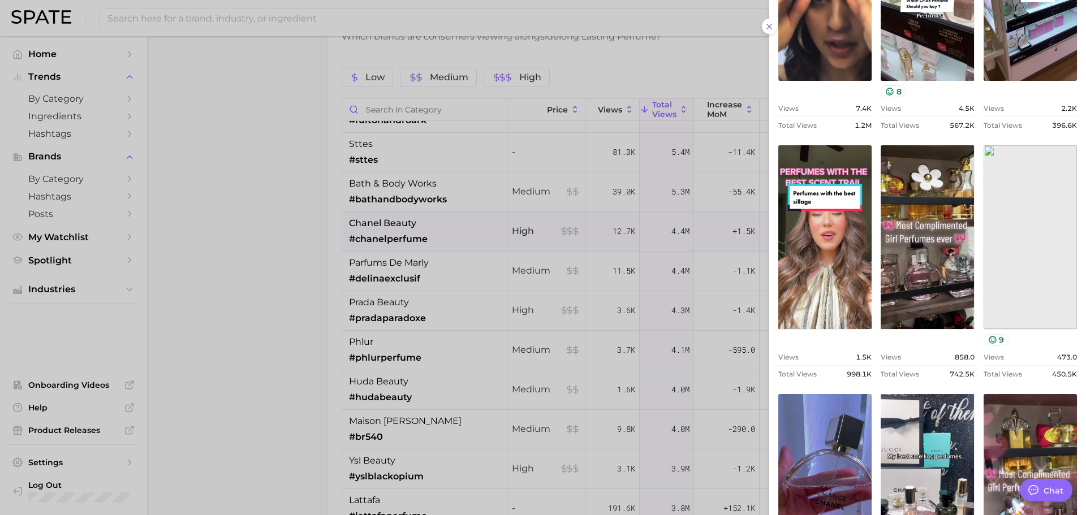
scroll to position [370, 0]
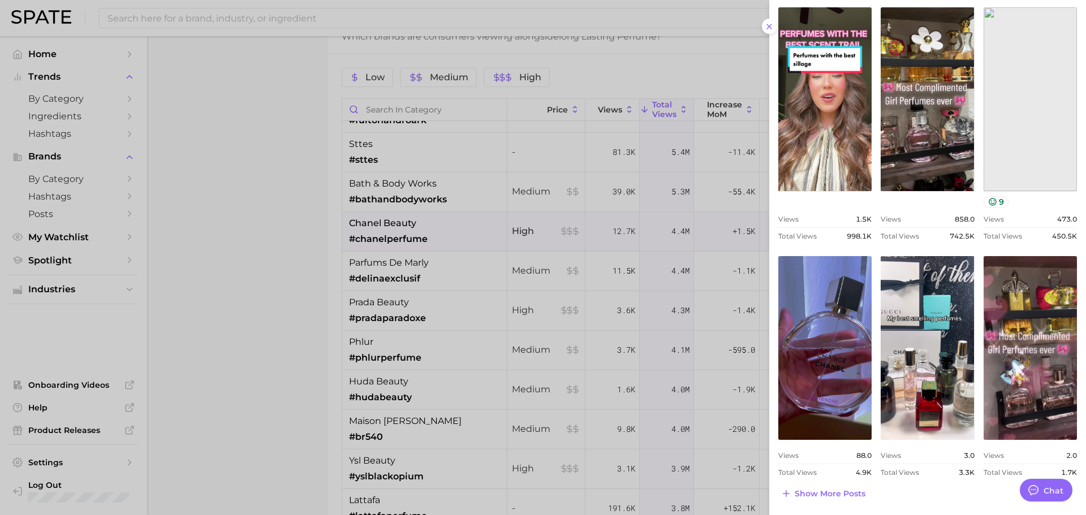
click at [762, 19] on button at bounding box center [769, 26] width 15 height 15
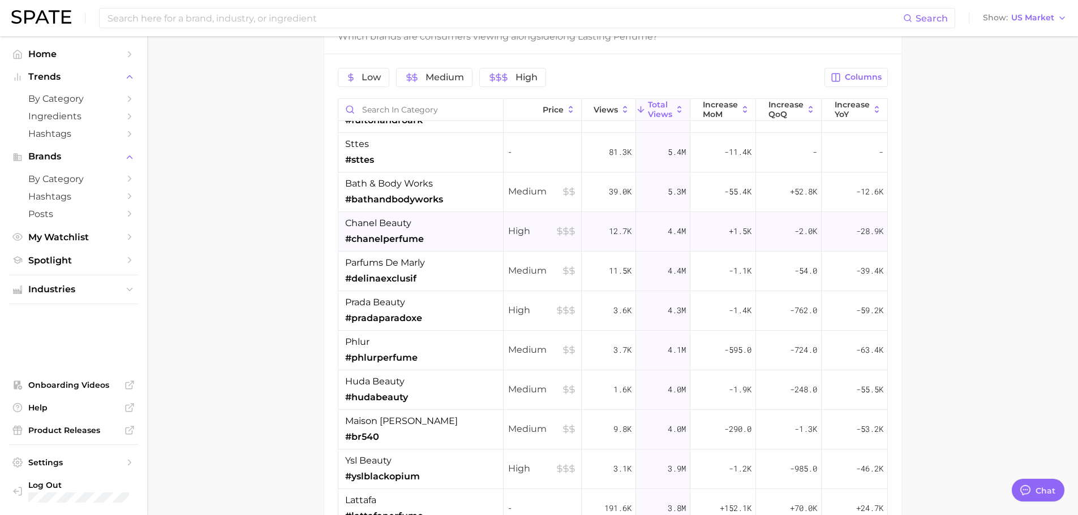
click at [449, 219] on div "chanel beauty #chanelperfume" at bounding box center [420, 232] width 165 height 40
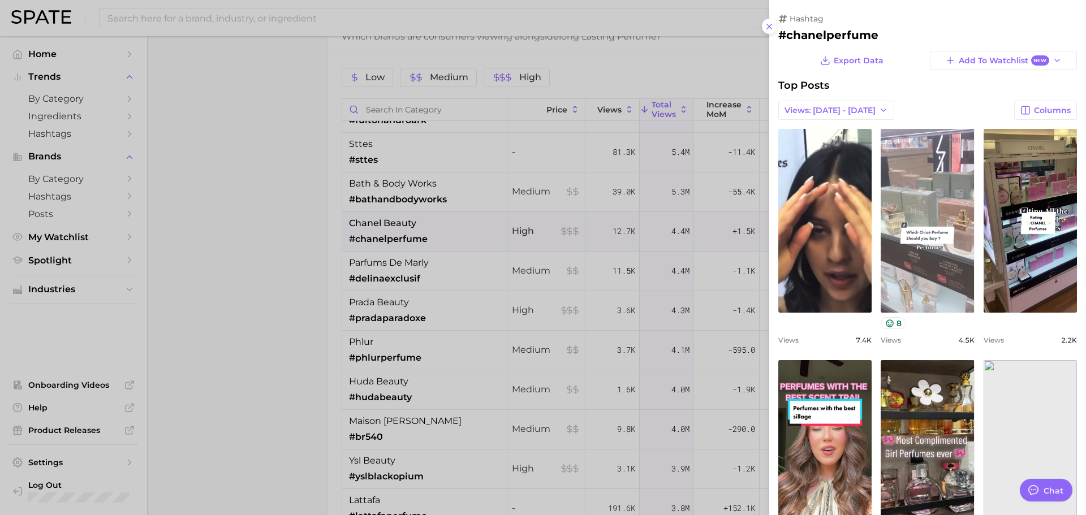
scroll to position [0, 0]
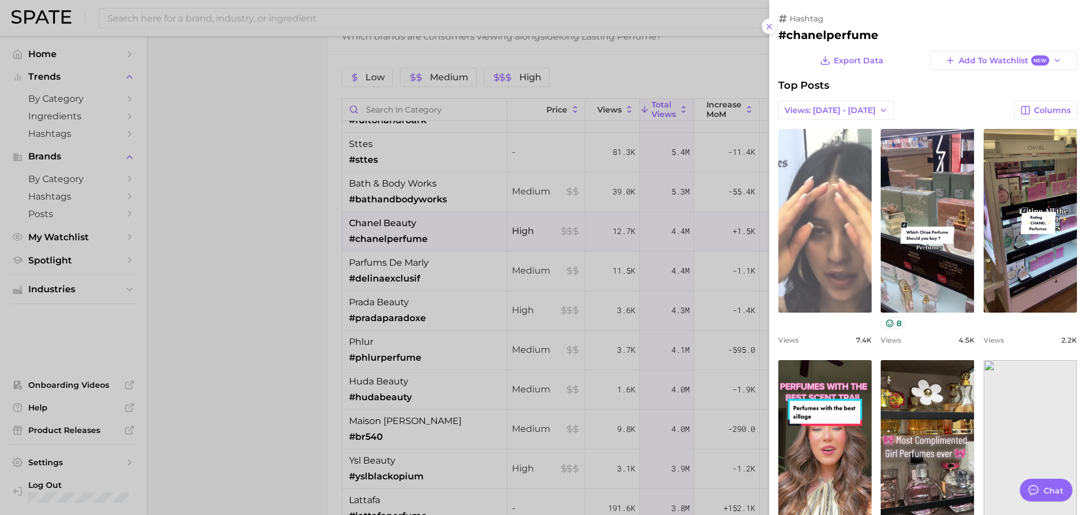
click at [839, 205] on link "view post on TikTok" at bounding box center [824, 221] width 93 height 184
